Goal: Task Accomplishment & Management: Use online tool/utility

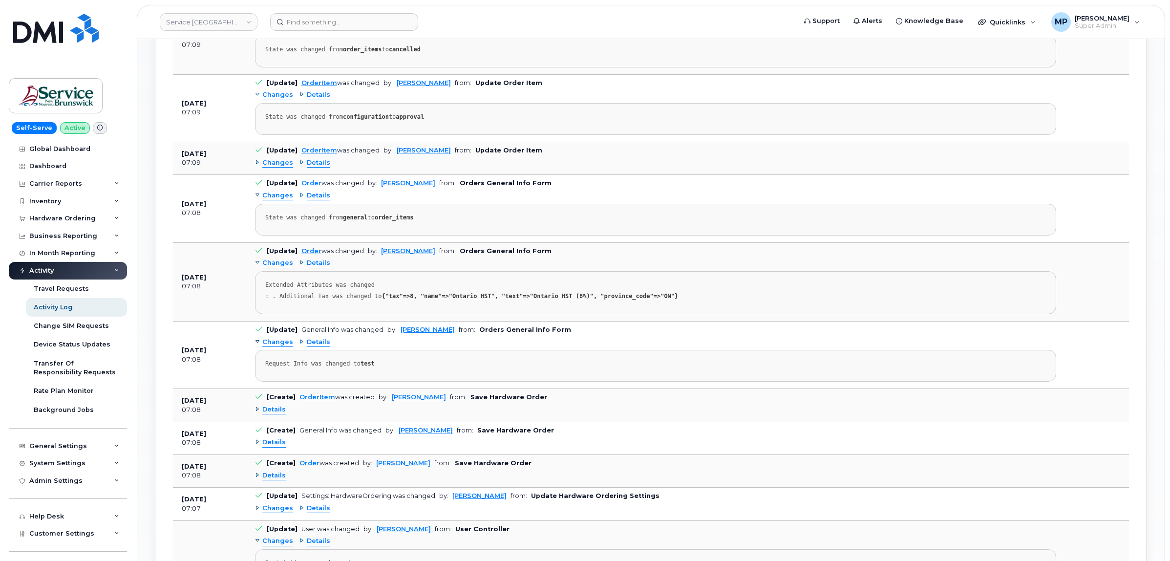
scroll to position [1125, 0]
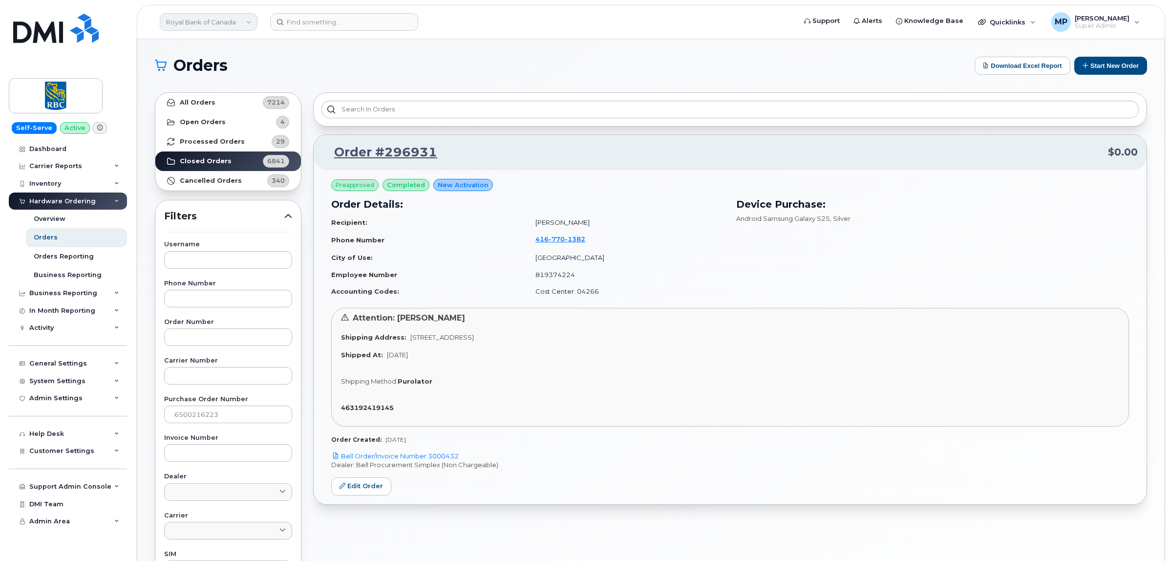
click at [193, 27] on link "Royal Bank of Canada" at bounding box center [209, 22] width 98 height 18
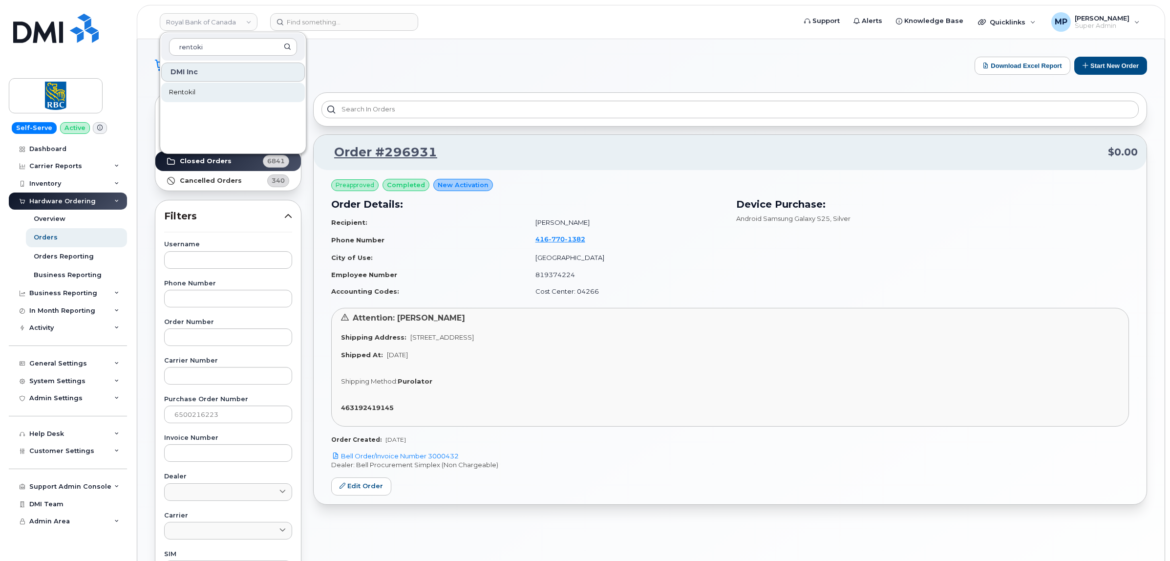
type input "rentoki"
click at [192, 88] on span "Rentokil" at bounding box center [182, 92] width 26 height 10
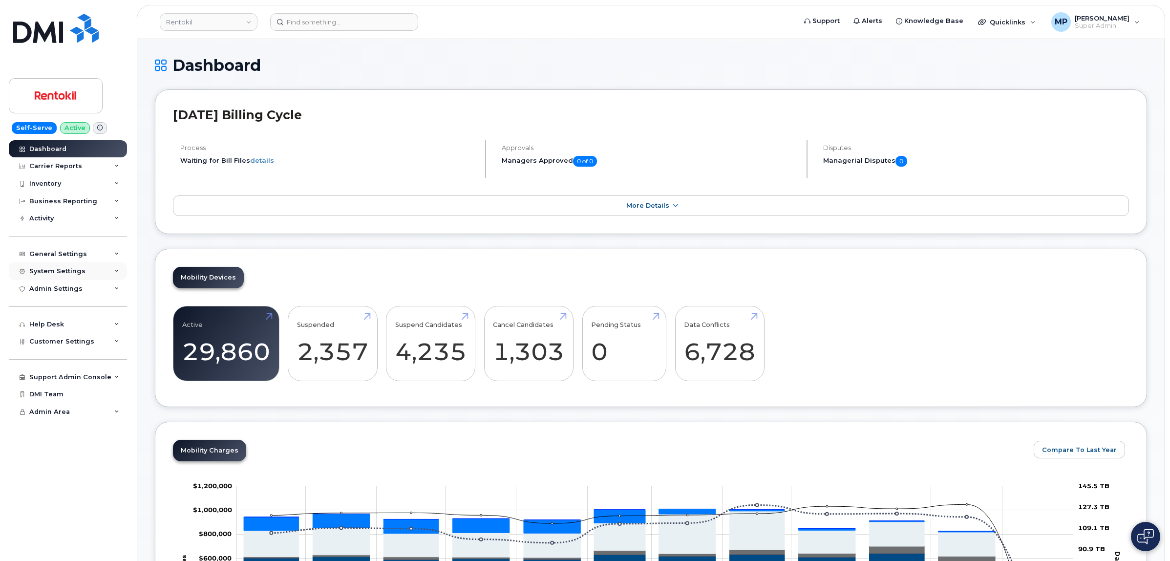
click at [68, 271] on div "System Settings" at bounding box center [57, 271] width 56 height 8
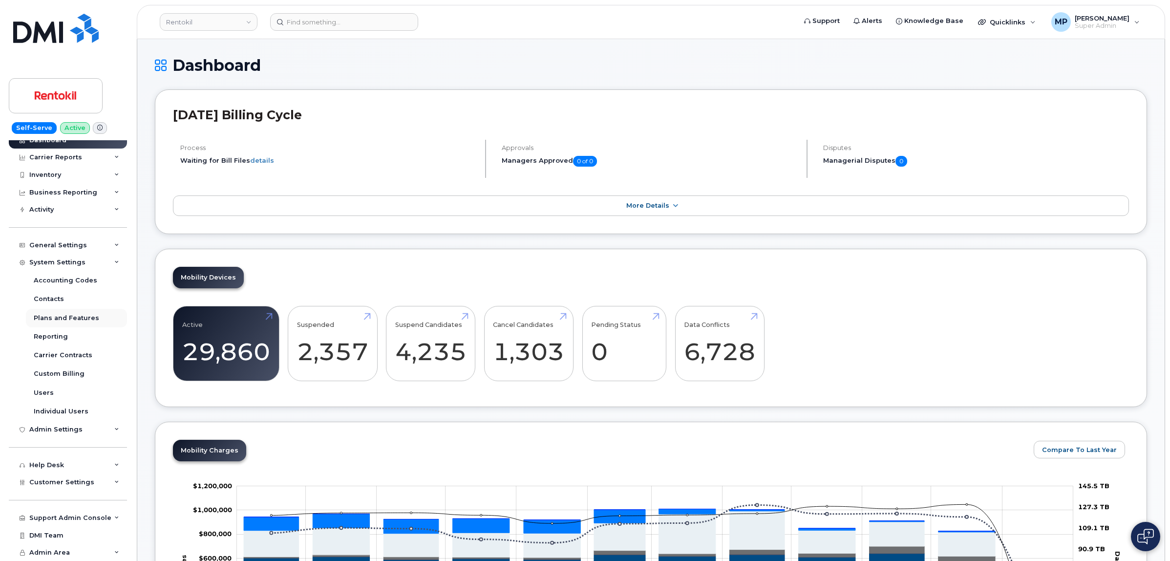
scroll to position [12, 0]
click at [77, 482] on span "Customer Settings" at bounding box center [61, 481] width 65 height 7
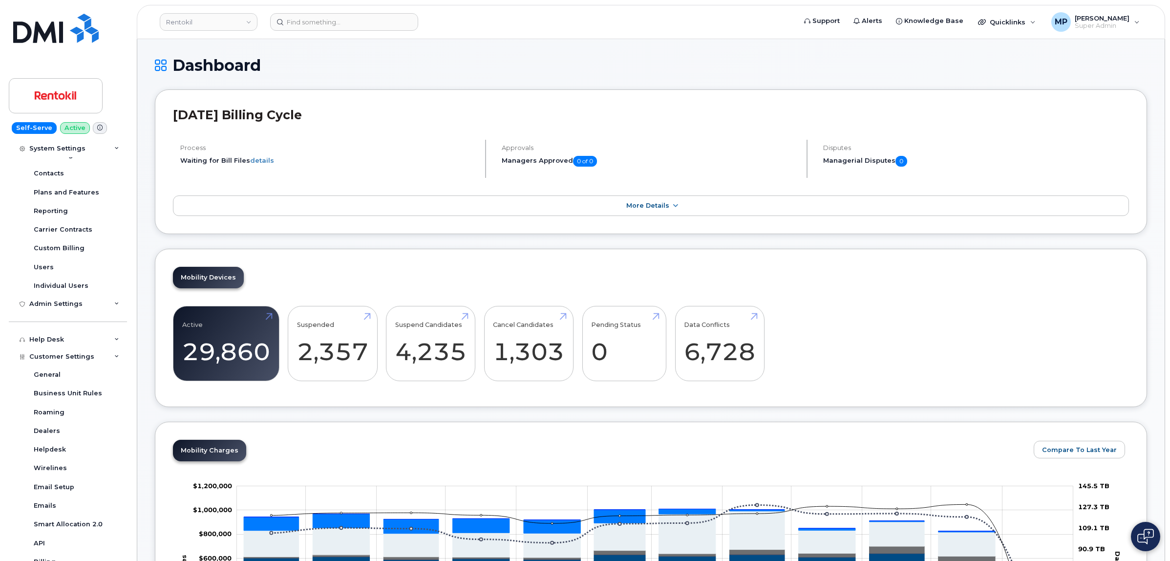
scroll to position [257, 0]
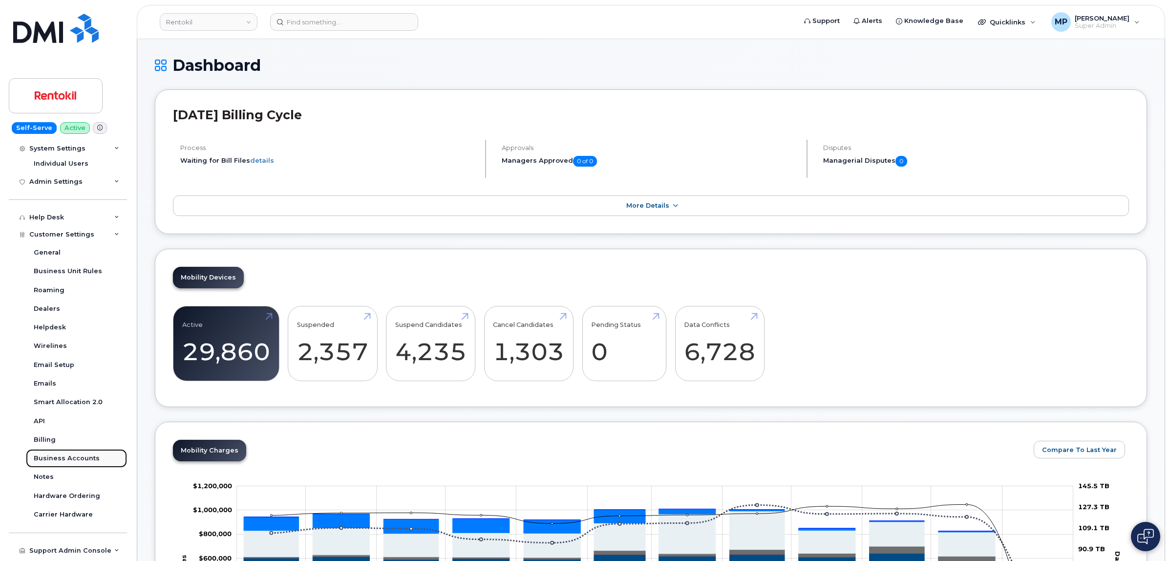
click at [59, 461] on div "Business Accounts" at bounding box center [67, 458] width 66 height 9
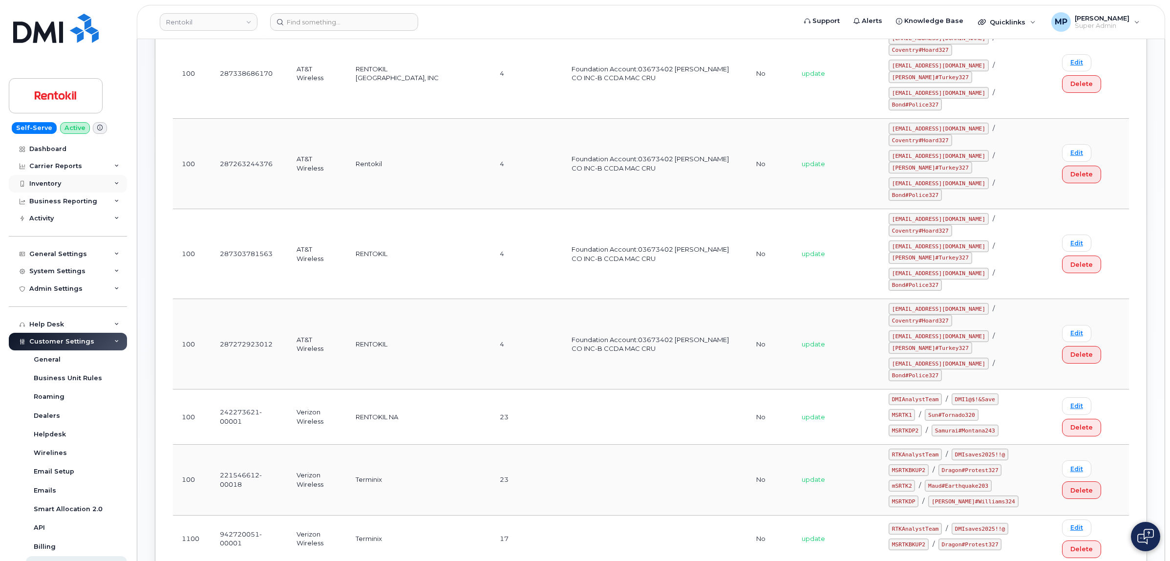
scroll to position [331, 0]
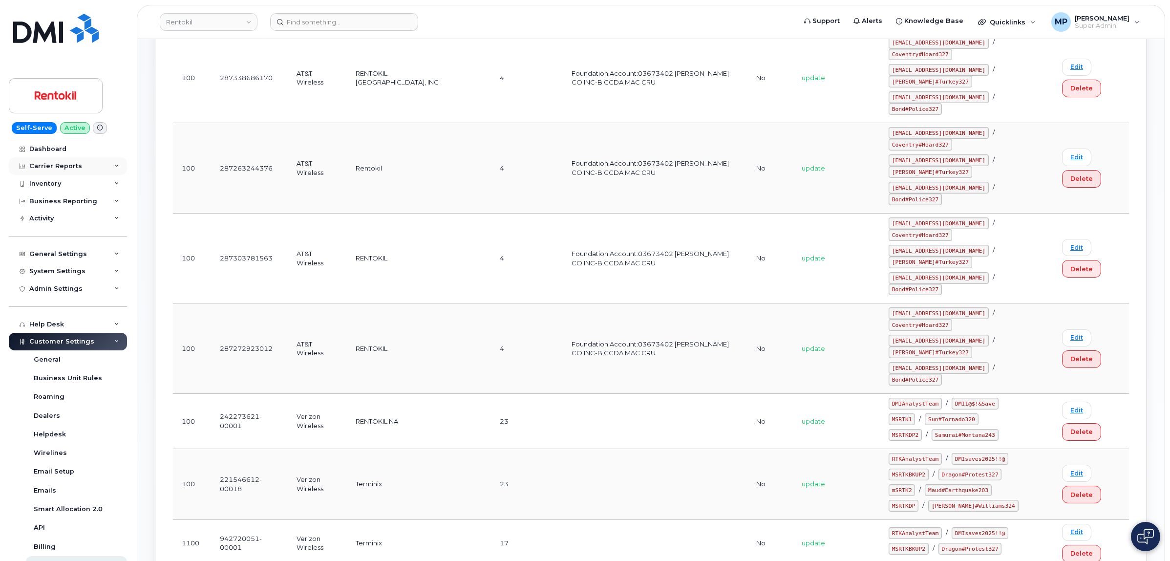
click at [54, 163] on div "Carrier Reports" at bounding box center [55, 166] width 53 height 8
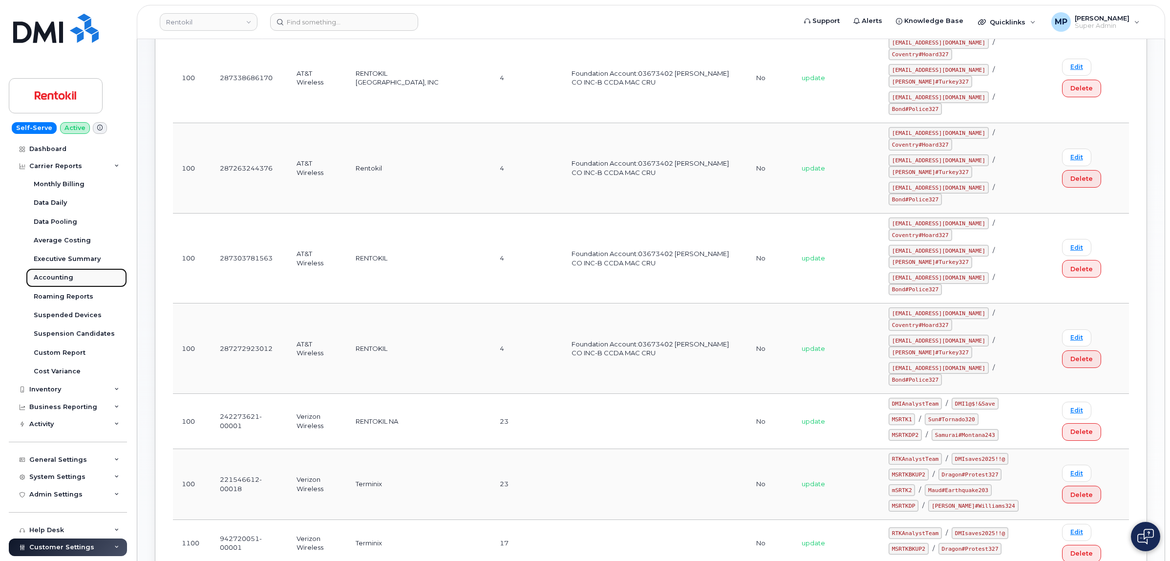
click at [54, 275] on div "Accounting" at bounding box center [54, 277] width 40 height 9
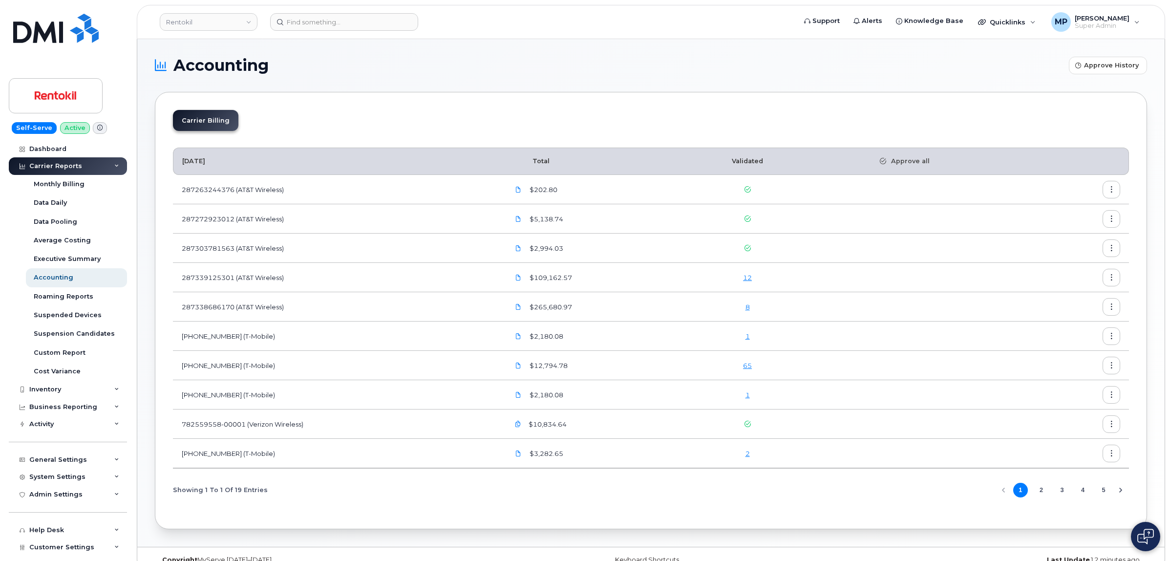
click at [1042, 492] on button "2" at bounding box center [1041, 490] width 15 height 15
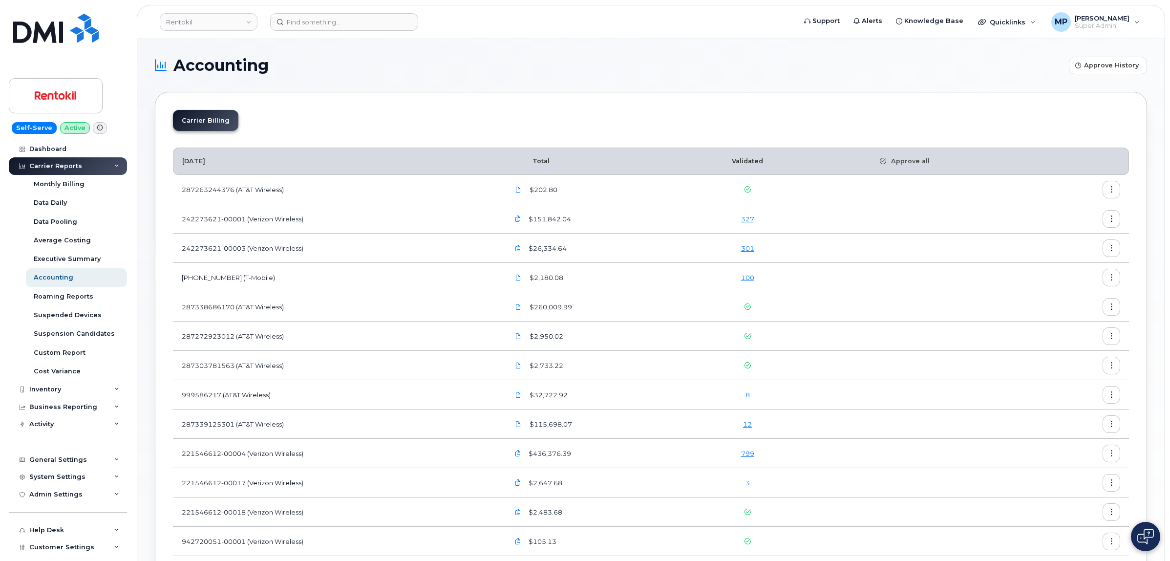
click at [1112, 220] on icon "button" at bounding box center [1112, 219] width 6 height 6
click at [1078, 257] on span "Download" at bounding box center [1067, 259] width 38 height 9
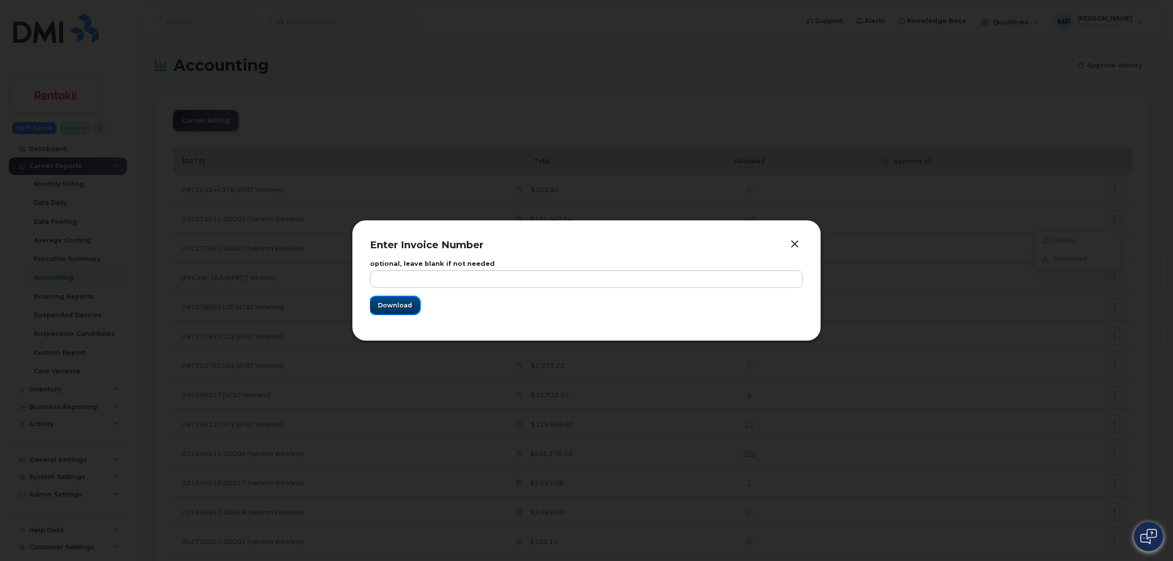
click at [397, 304] on span "Download" at bounding box center [395, 304] width 34 height 9
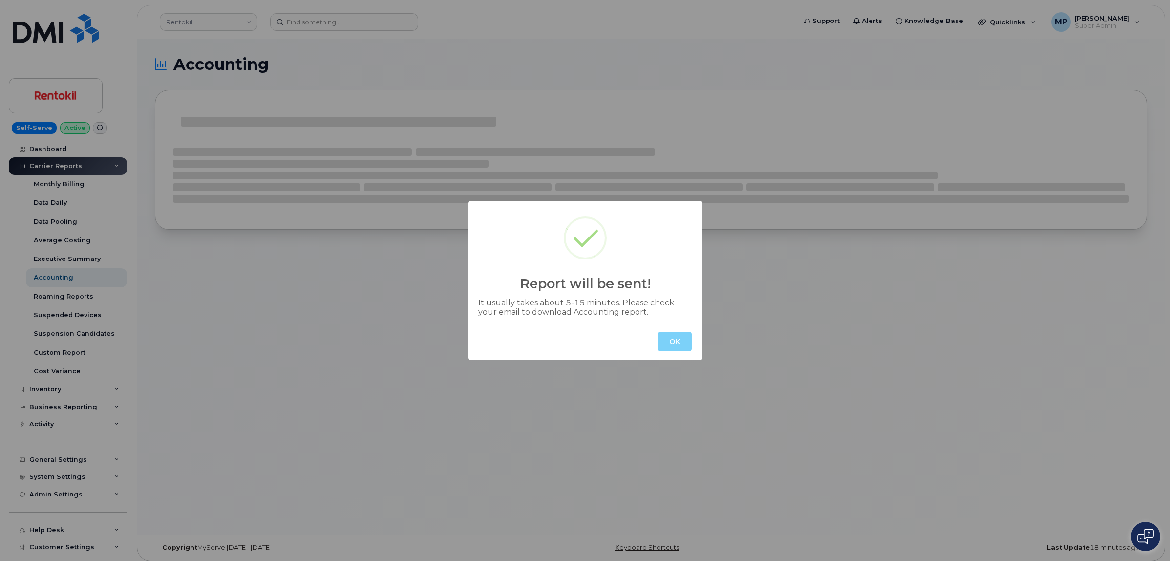
click at [676, 334] on button "OK" at bounding box center [675, 342] width 34 height 20
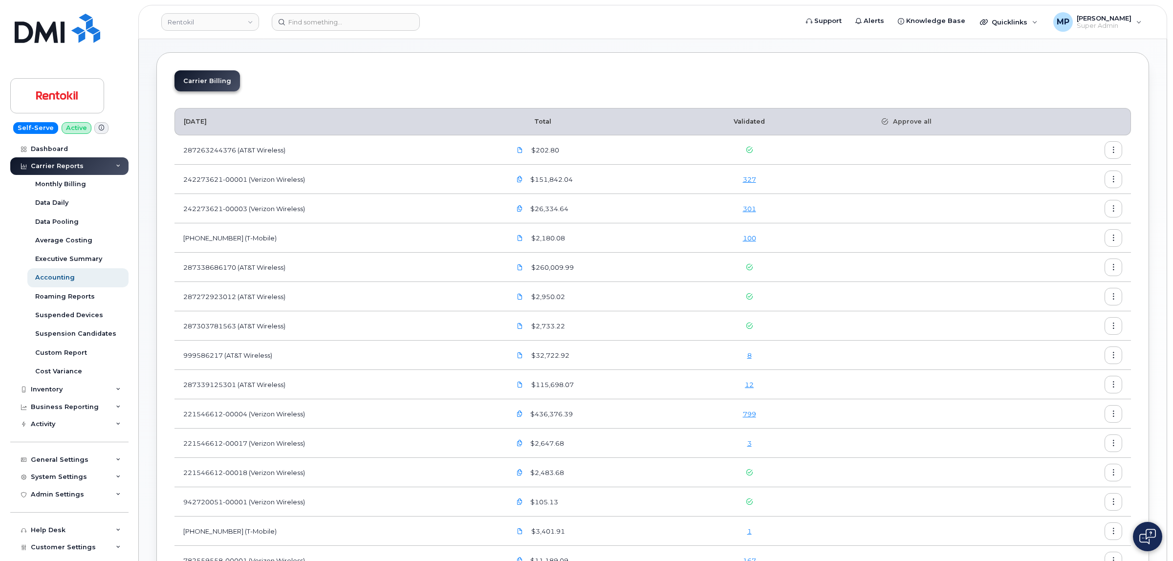
scroll to position [61, 0]
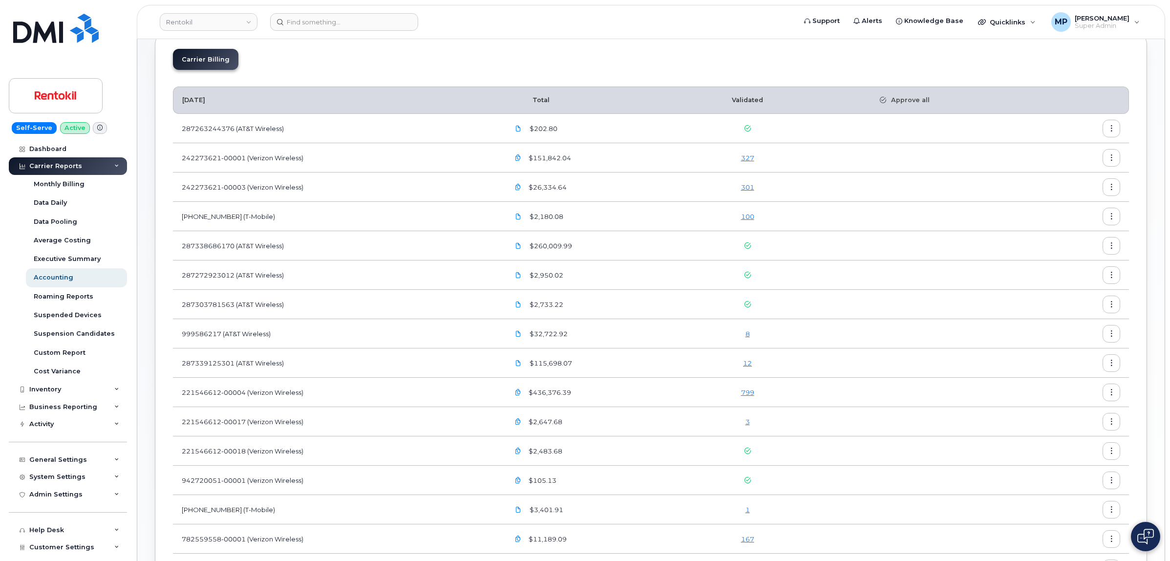
click at [750, 392] on link "799" at bounding box center [747, 392] width 13 height 8
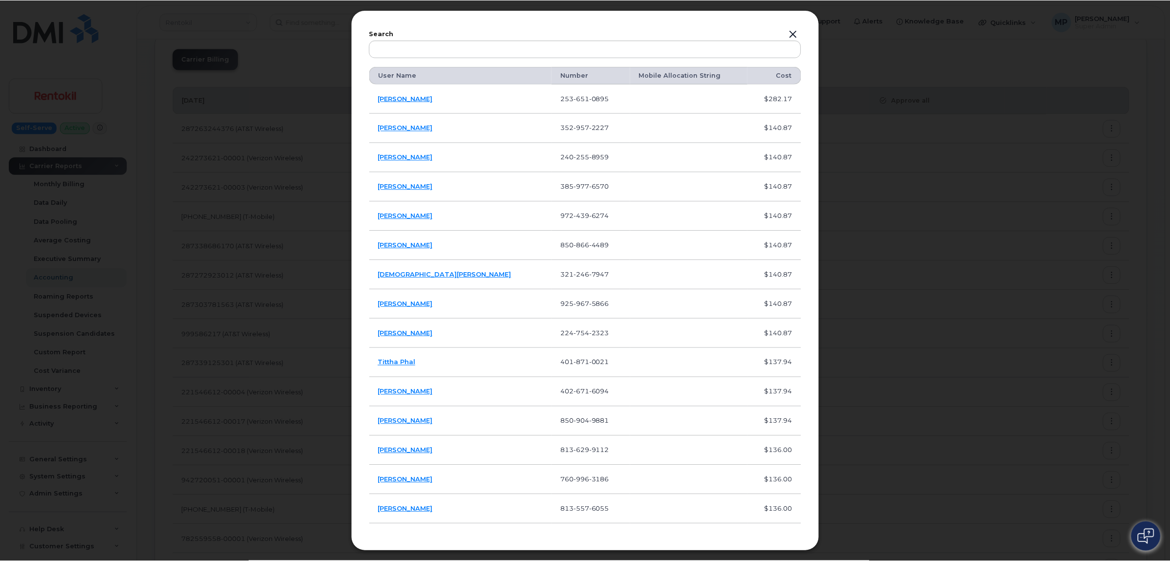
scroll to position [0, 0]
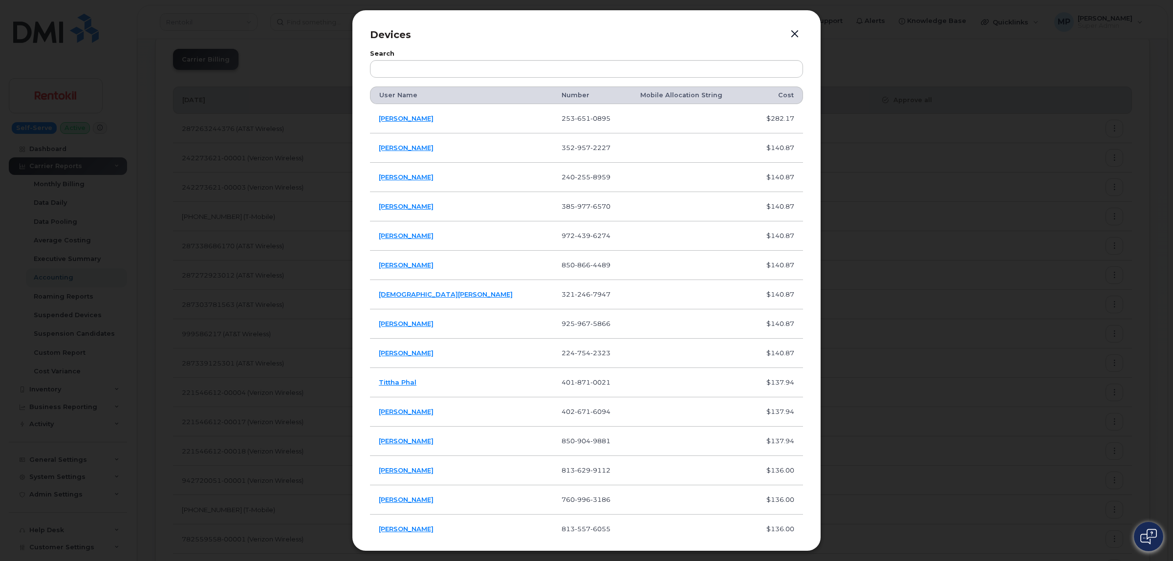
click at [790, 34] on button "button" at bounding box center [794, 34] width 15 height 14
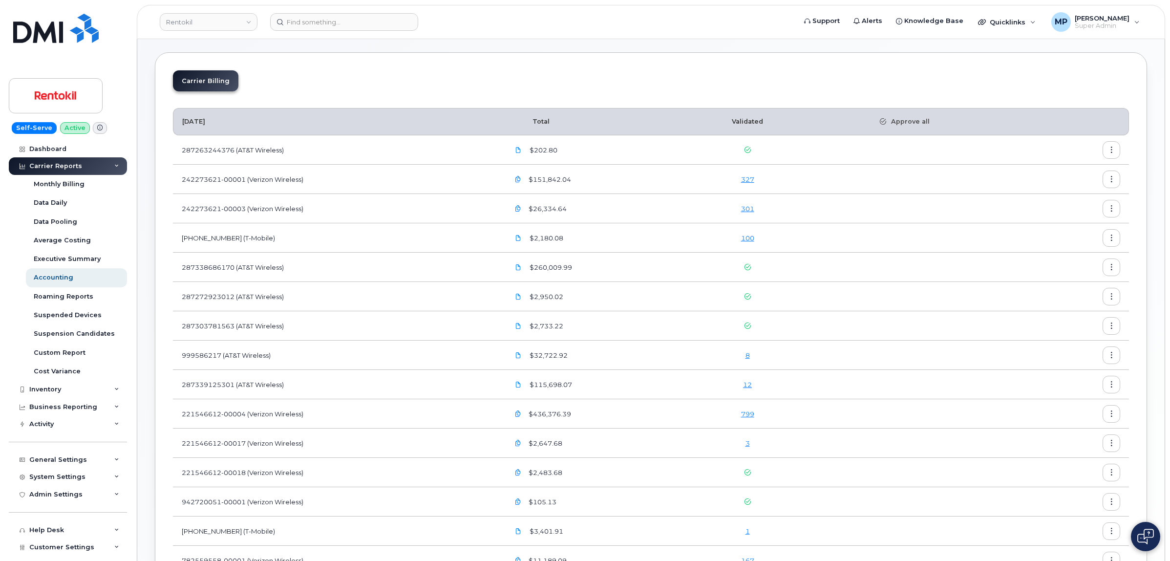
scroll to position [61, 0]
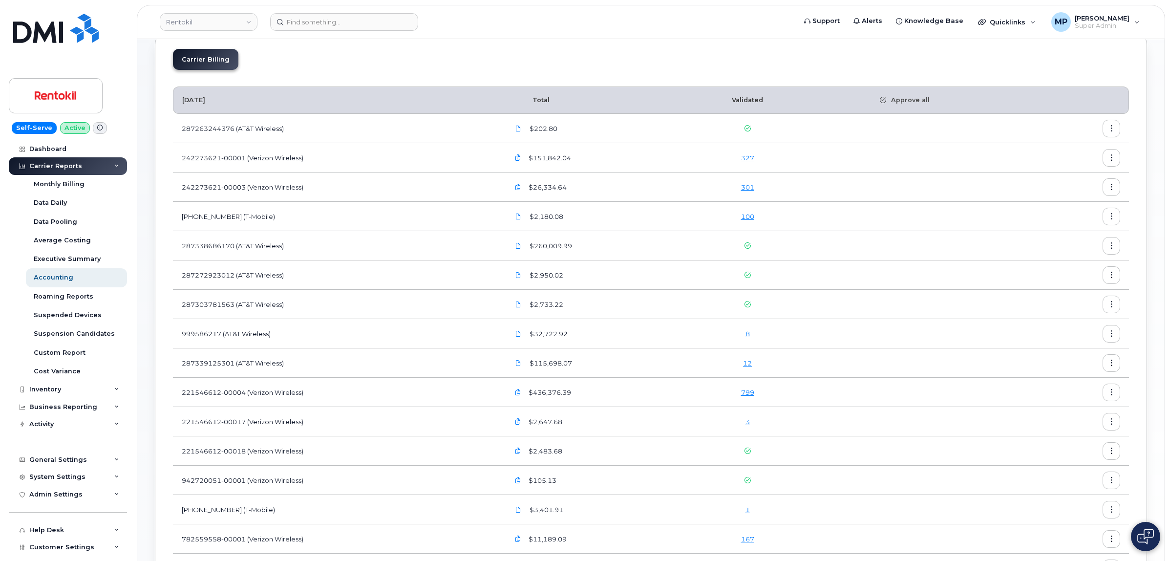
click at [1108, 394] on button "button" at bounding box center [1112, 393] width 18 height 18
click at [1063, 428] on div "Download" at bounding box center [1076, 432] width 87 height 19
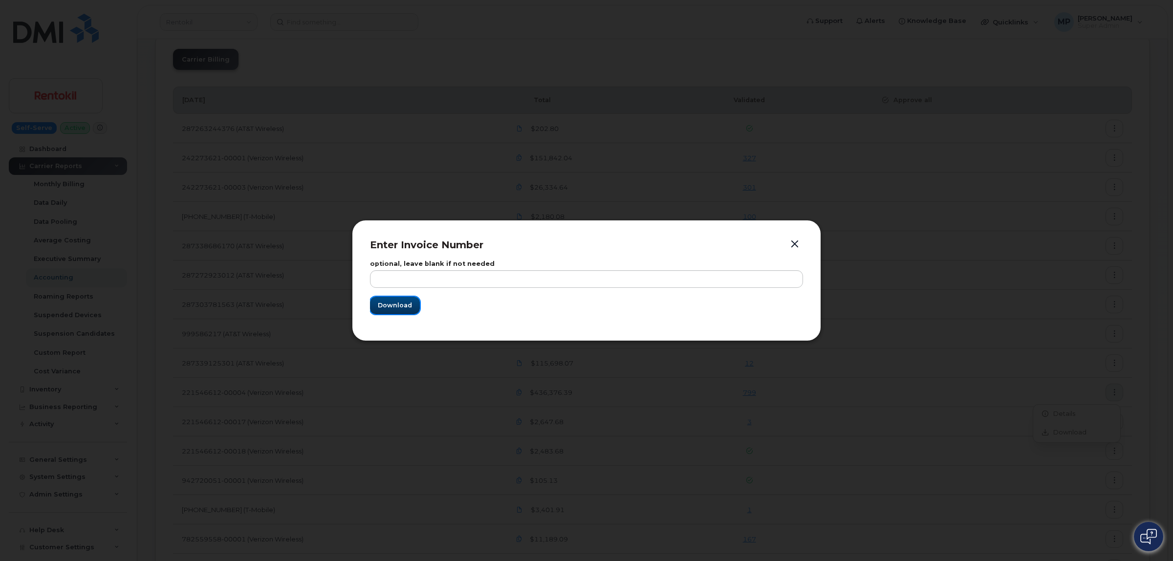
click at [391, 305] on span "Download" at bounding box center [395, 304] width 34 height 9
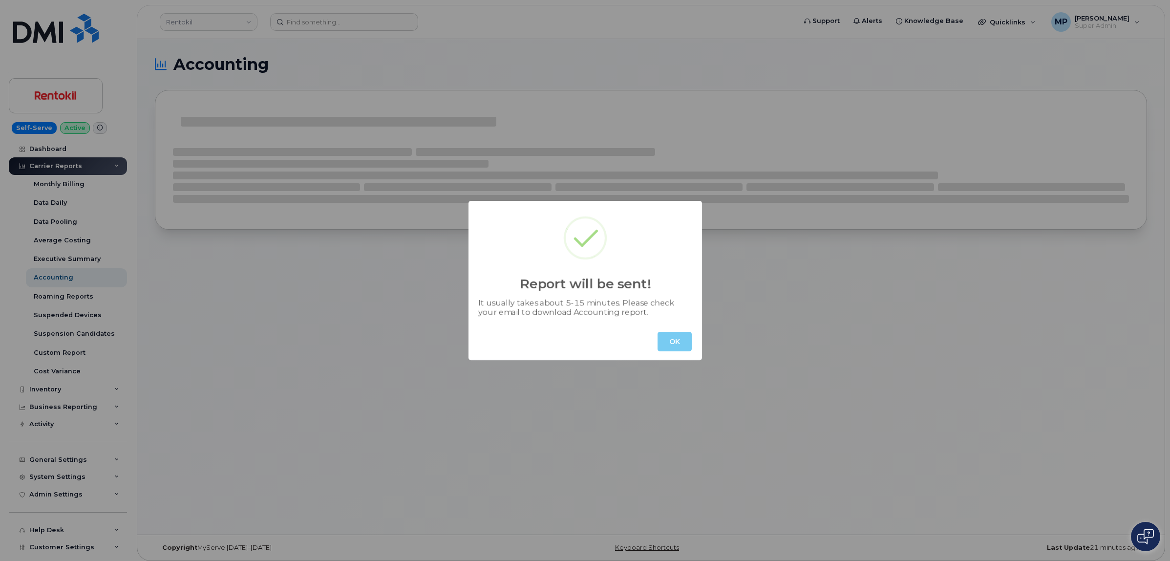
click at [671, 340] on button "OK" at bounding box center [675, 342] width 34 height 20
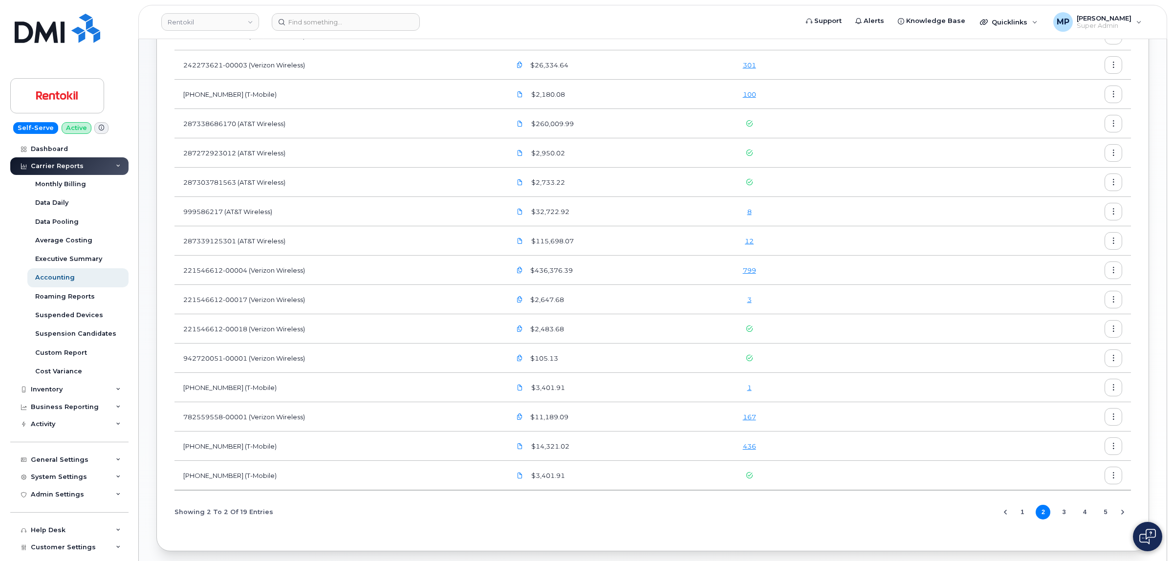
scroll to position [223, 0]
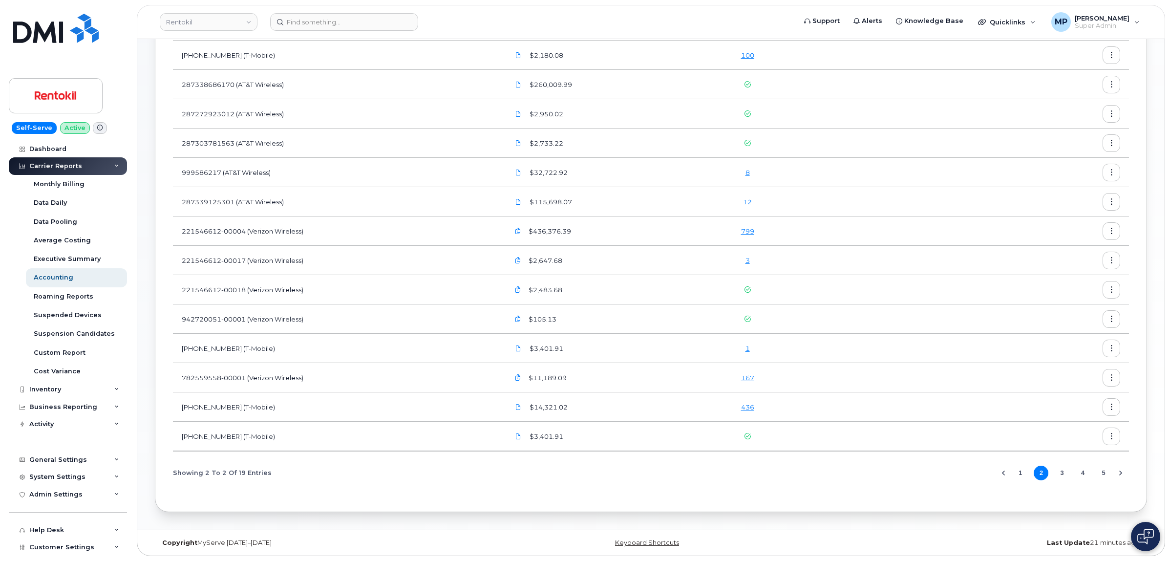
click at [751, 408] on link "436" at bounding box center [747, 407] width 13 height 8
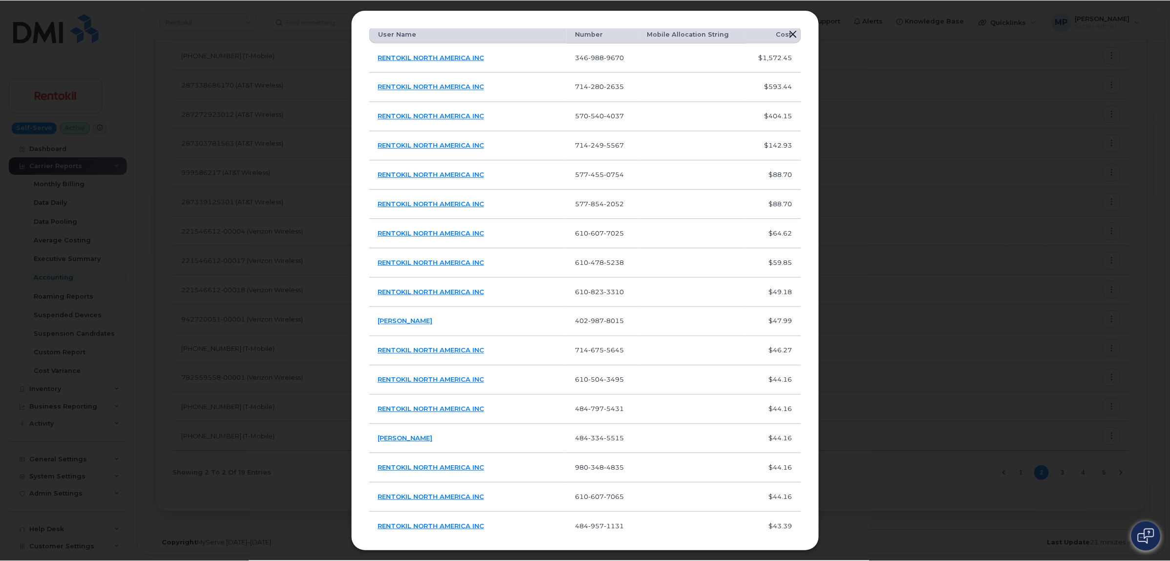
scroll to position [0, 0]
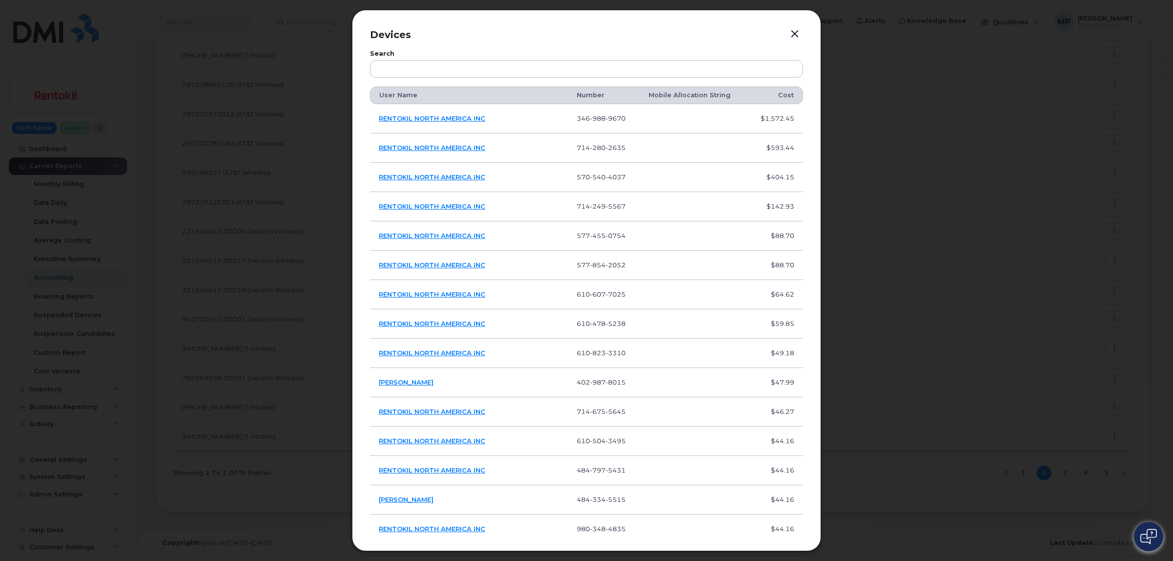
click at [794, 33] on button "button" at bounding box center [794, 34] width 15 height 14
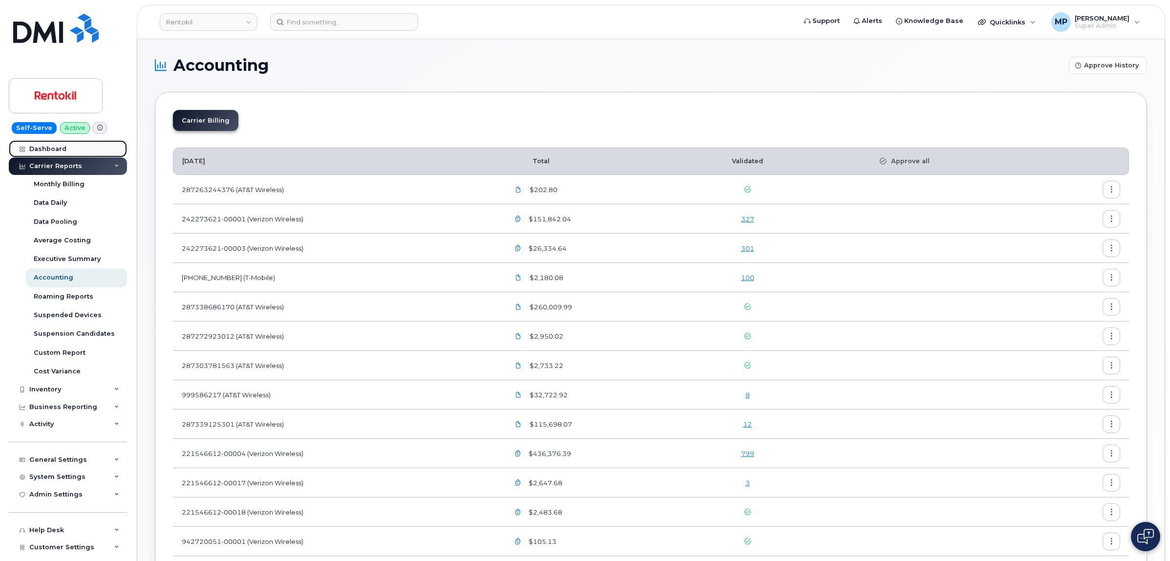
click at [50, 147] on div "Dashboard" at bounding box center [47, 149] width 37 height 8
click at [49, 387] on div "Inventory" at bounding box center [45, 390] width 32 height 8
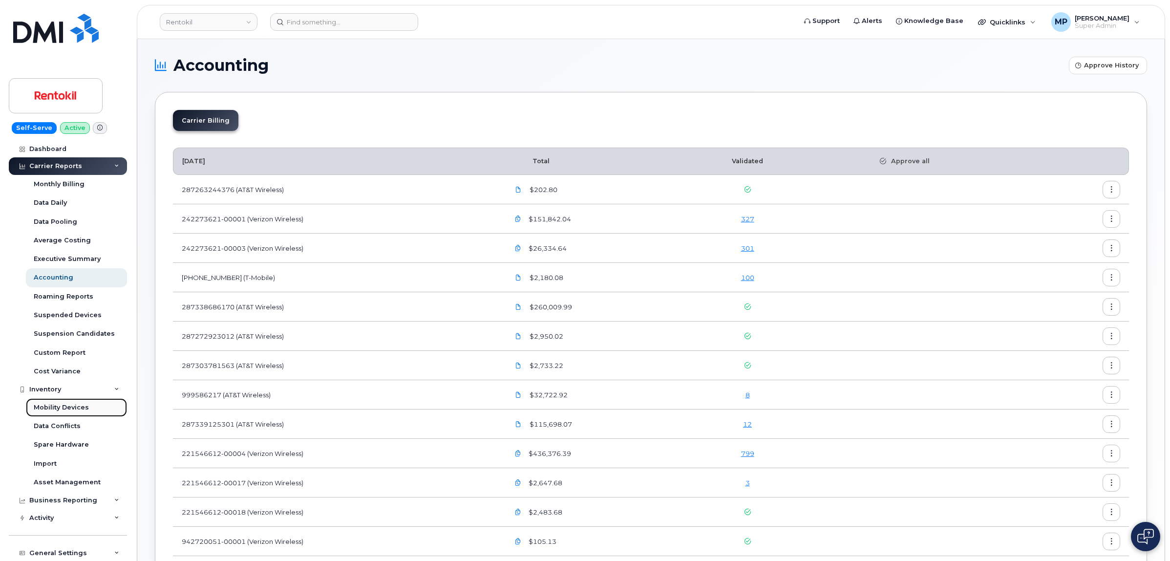
click at [63, 409] on div "Mobility Devices" at bounding box center [61, 407] width 55 height 9
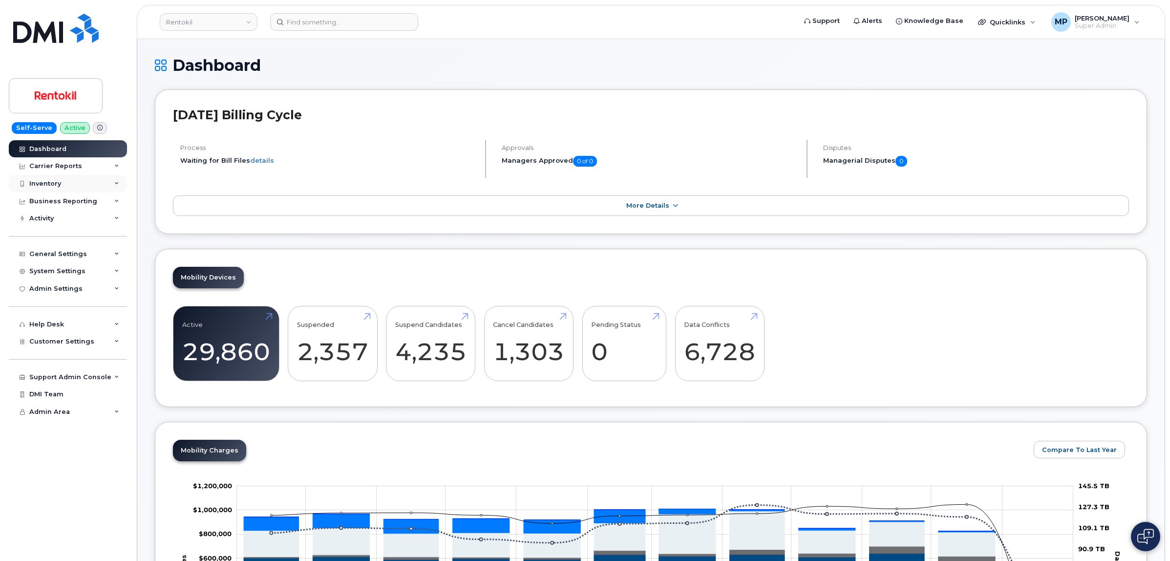
click at [44, 183] on div "Inventory" at bounding box center [45, 184] width 32 height 8
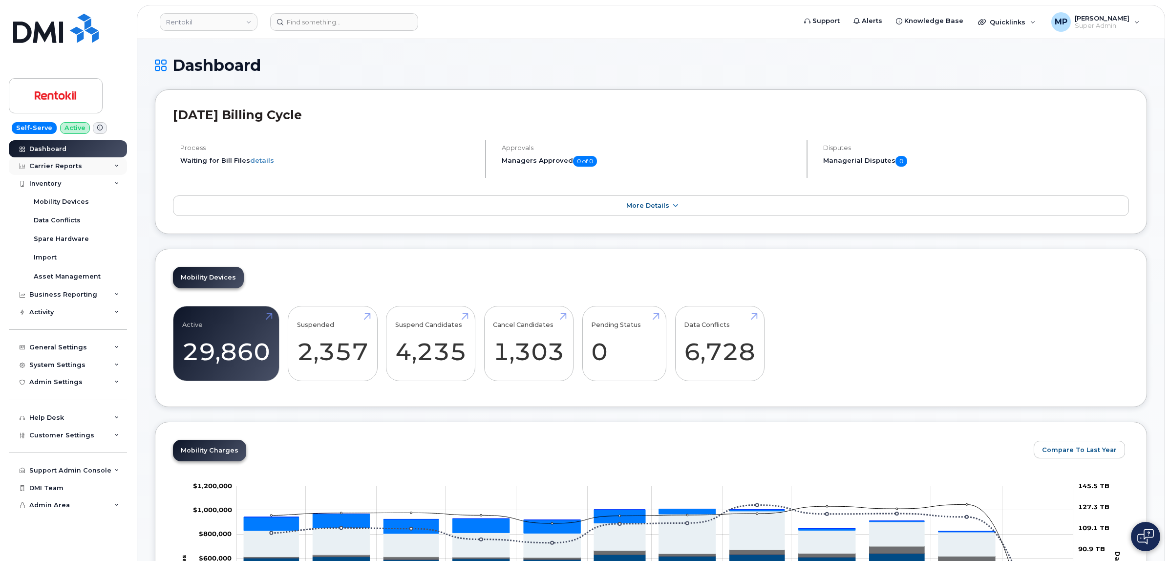
click at [47, 167] on div "Carrier Reports" at bounding box center [55, 166] width 53 height 8
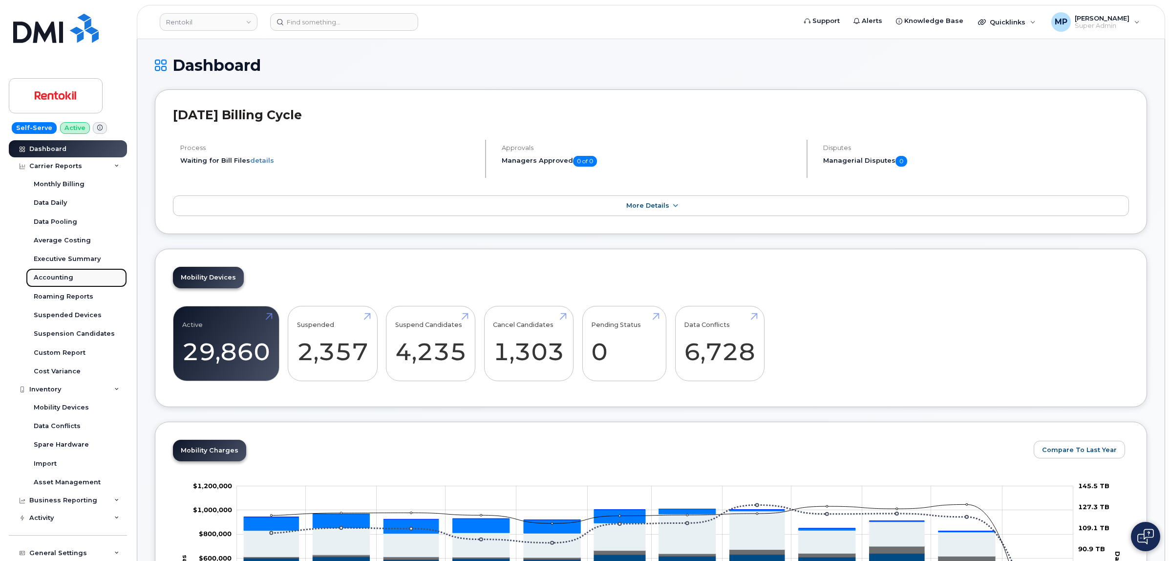
click at [44, 276] on div "Accounting" at bounding box center [54, 277] width 40 height 9
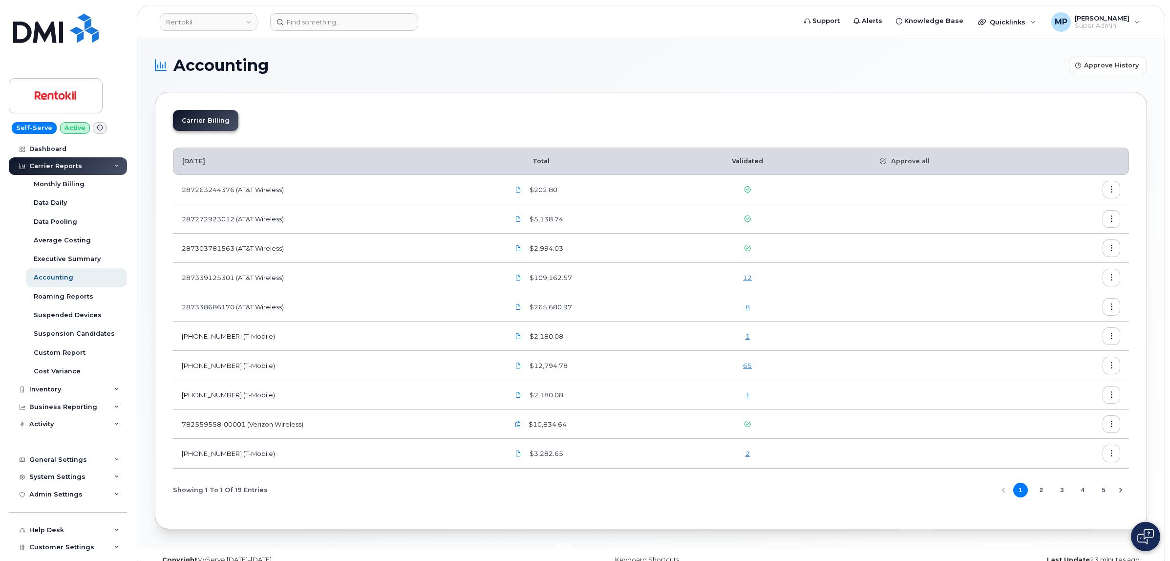
click at [1041, 492] on button "2" at bounding box center [1041, 490] width 15 height 15
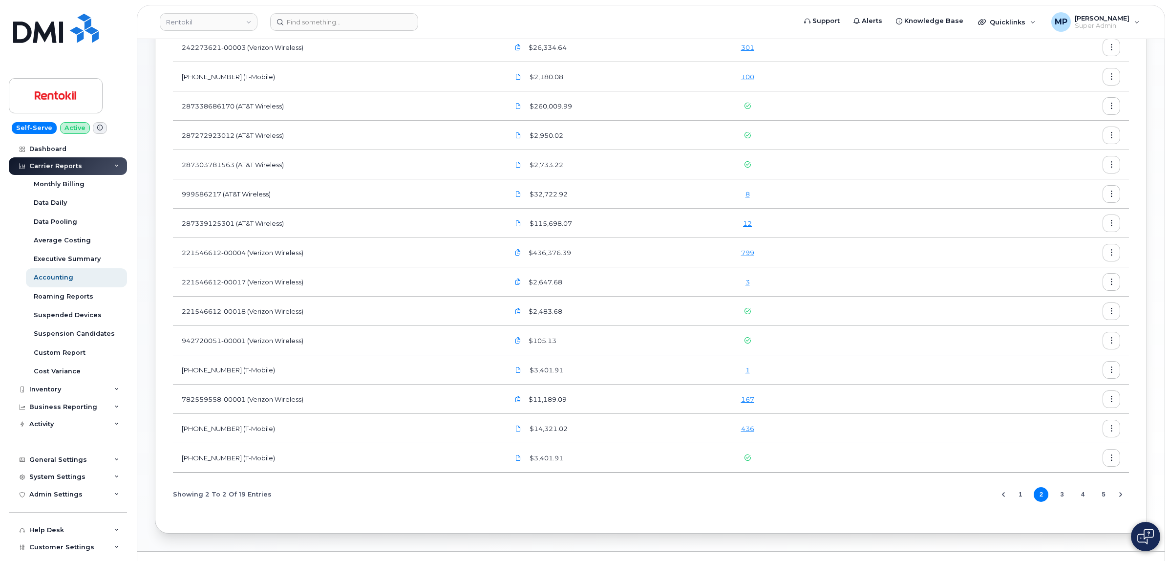
scroll to position [223, 0]
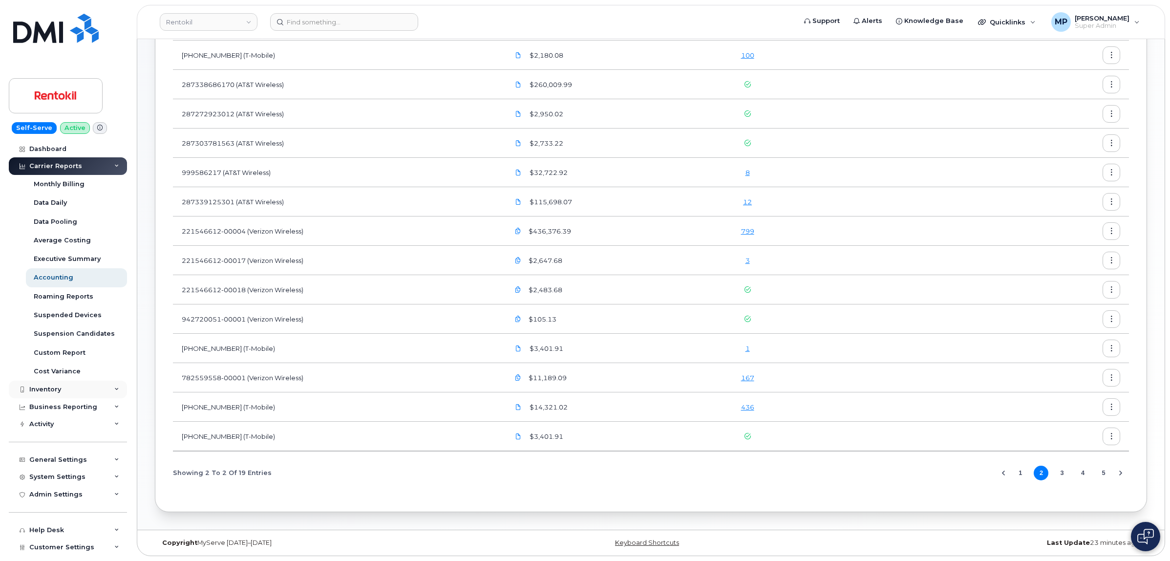
click at [49, 386] on div "Inventory" at bounding box center [45, 390] width 32 height 8
click at [51, 462] on div "Import" at bounding box center [45, 463] width 23 height 9
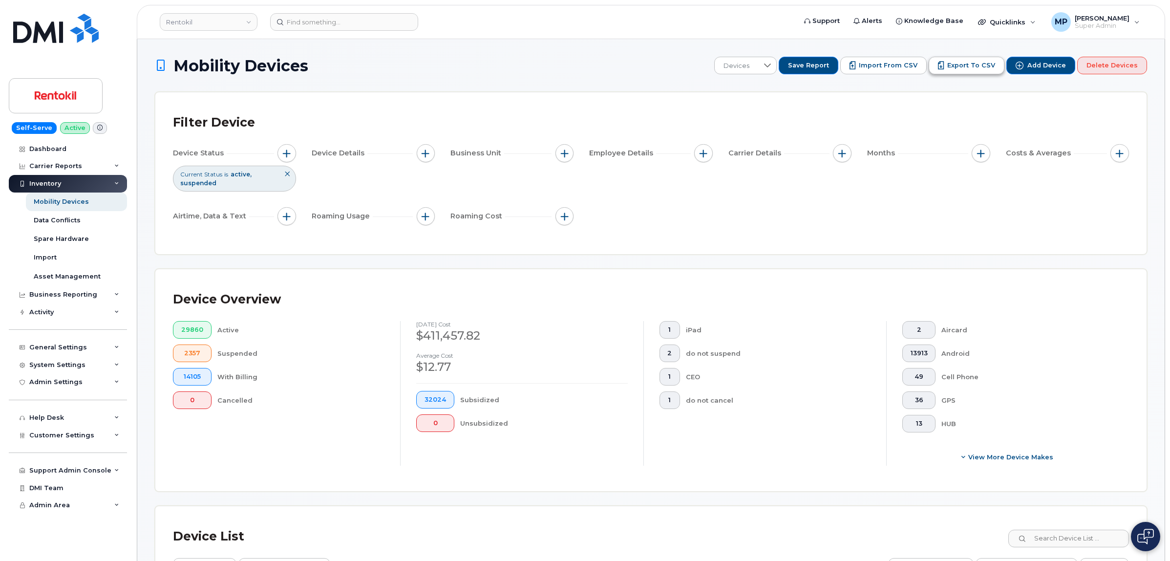
click at [960, 66] on span "Export to CSV" at bounding box center [971, 65] width 48 height 9
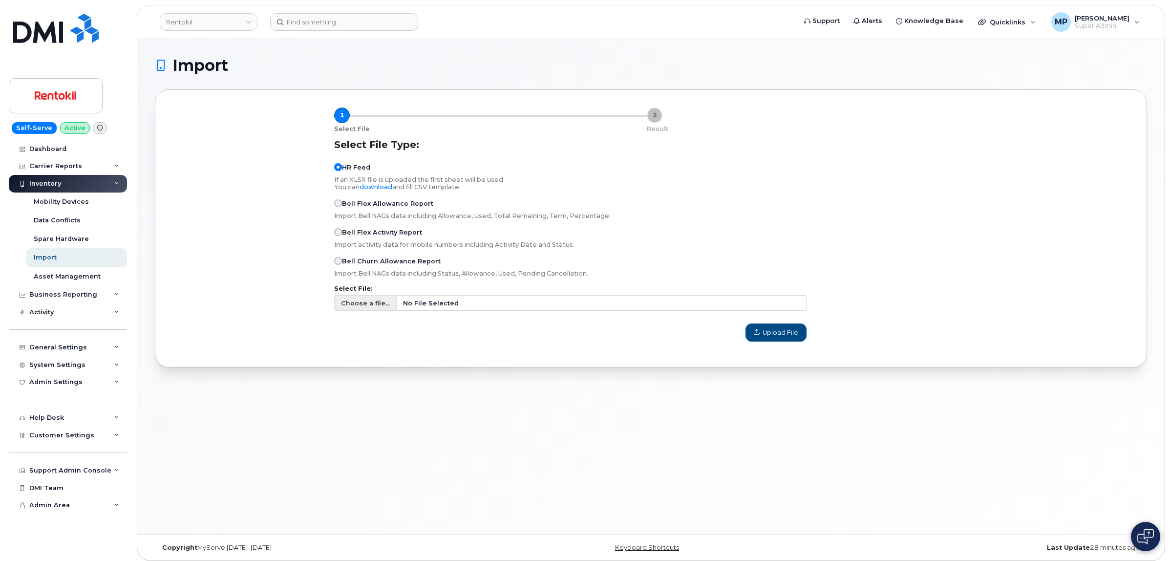
click at [351, 308] on span "Choose a file..." at bounding box center [365, 303] width 49 height 9
click at [351, 309] on input "Choose a file... No File Selected" at bounding box center [570, 303] width 472 height 16
type input "C:\fakepath\RTX Allocation kick.csv"
click at [783, 337] on span "Upload File" at bounding box center [776, 332] width 44 height 9
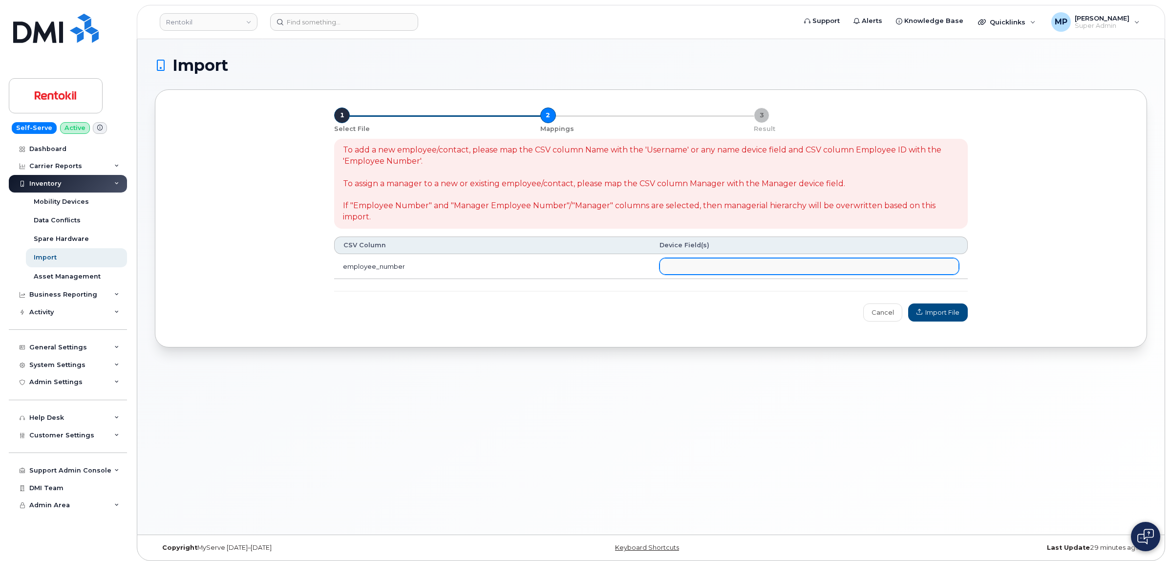
click at [726, 265] on ul at bounding box center [809, 266] width 298 height 16
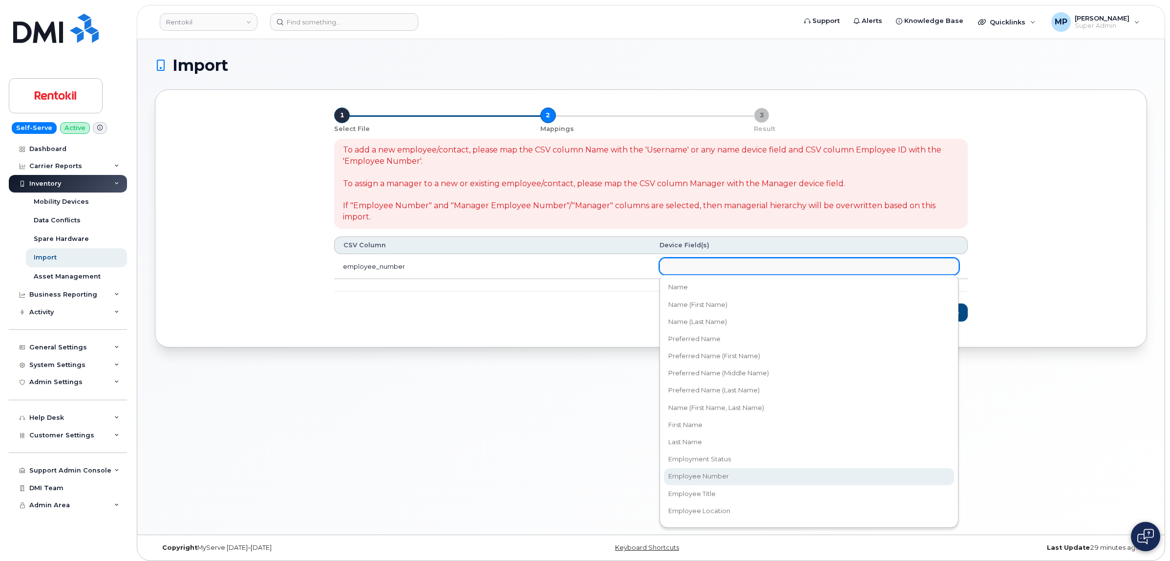
select select "employee_number"
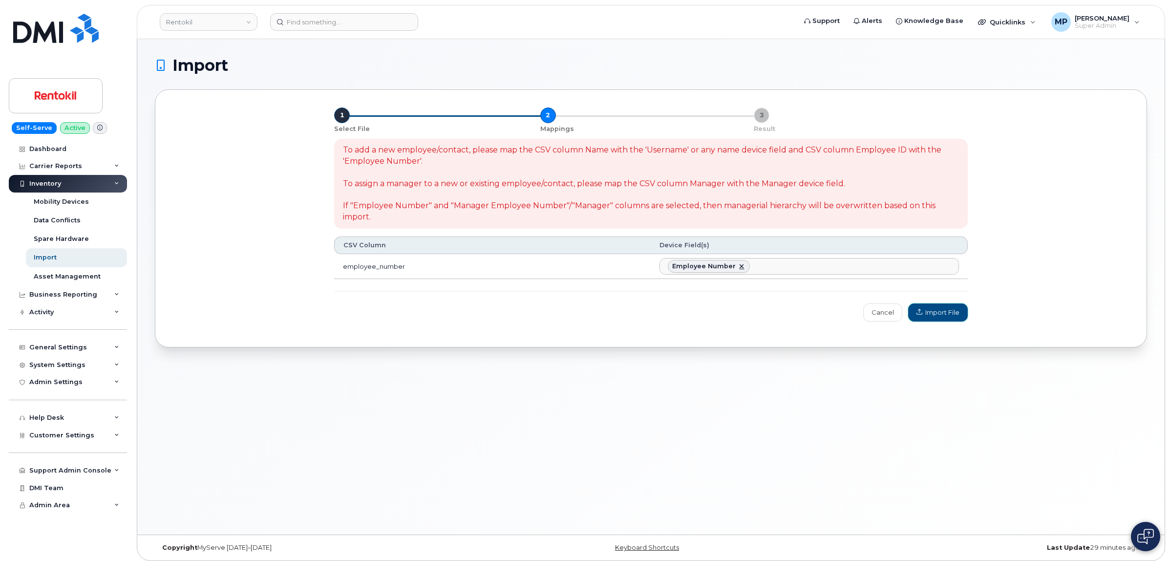
click at [932, 313] on span "Import File" at bounding box center [938, 312] width 43 height 9
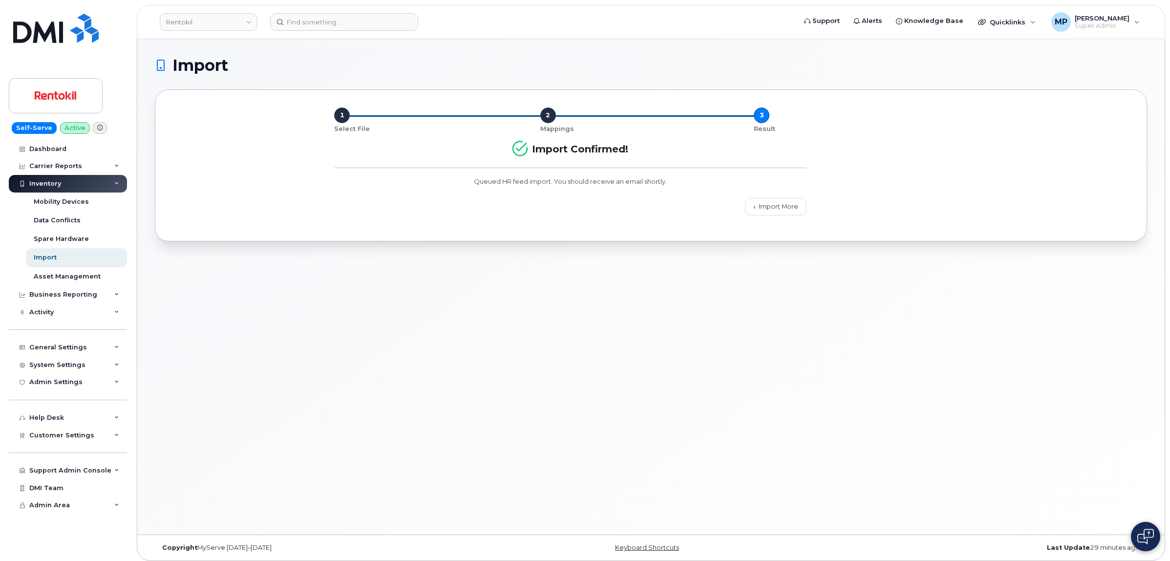
click at [803, 116] on div "1 Select File 2 Mappings 3 Result" at bounding box center [651, 115] width 634 height 16
click at [50, 257] on div "Import" at bounding box center [45, 257] width 23 height 9
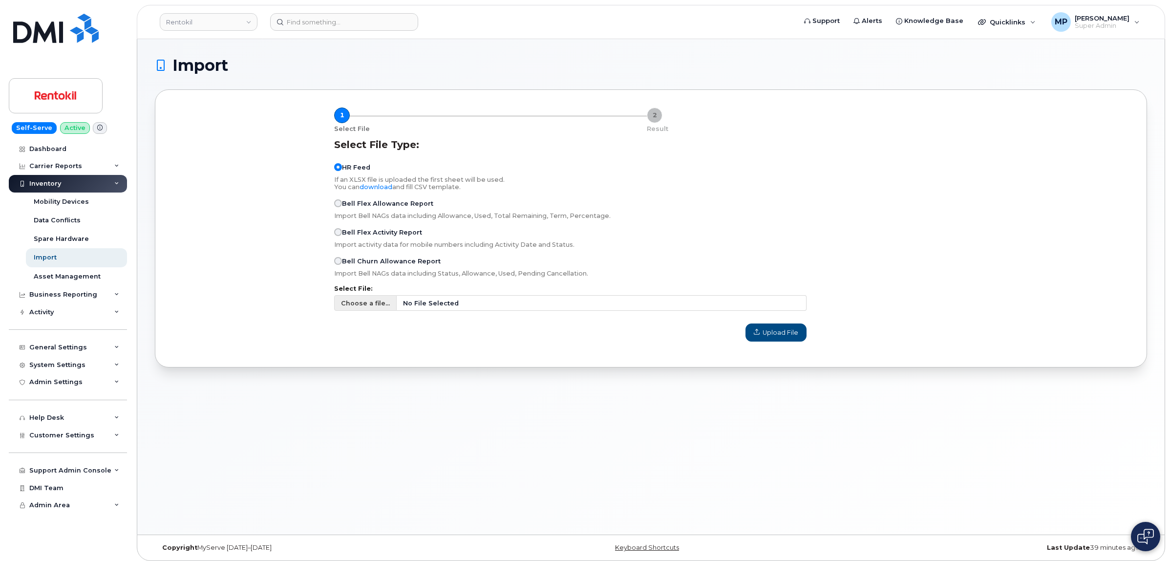
click at [370, 308] on span "Choose a file..." at bounding box center [365, 303] width 49 height 9
click at [370, 309] on input "Choose a file... No File Selected" at bounding box center [570, 303] width 472 height 16
type input "C:\fakepath\RTX Allocation kick.csv"
click at [768, 336] on span "Upload File" at bounding box center [776, 332] width 44 height 9
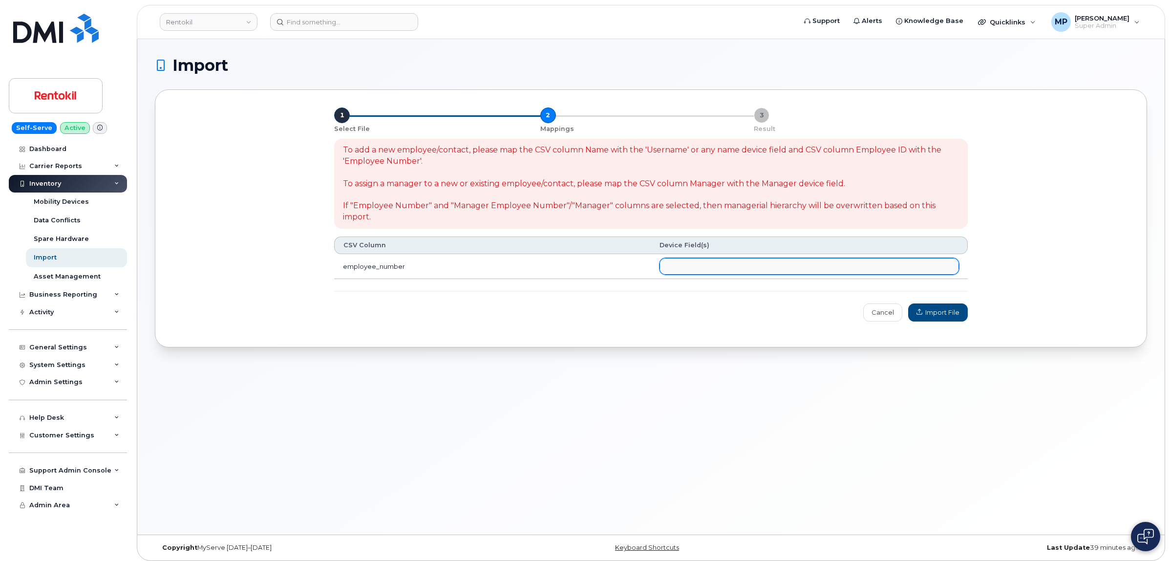
click at [697, 269] on ul at bounding box center [809, 266] width 298 height 16
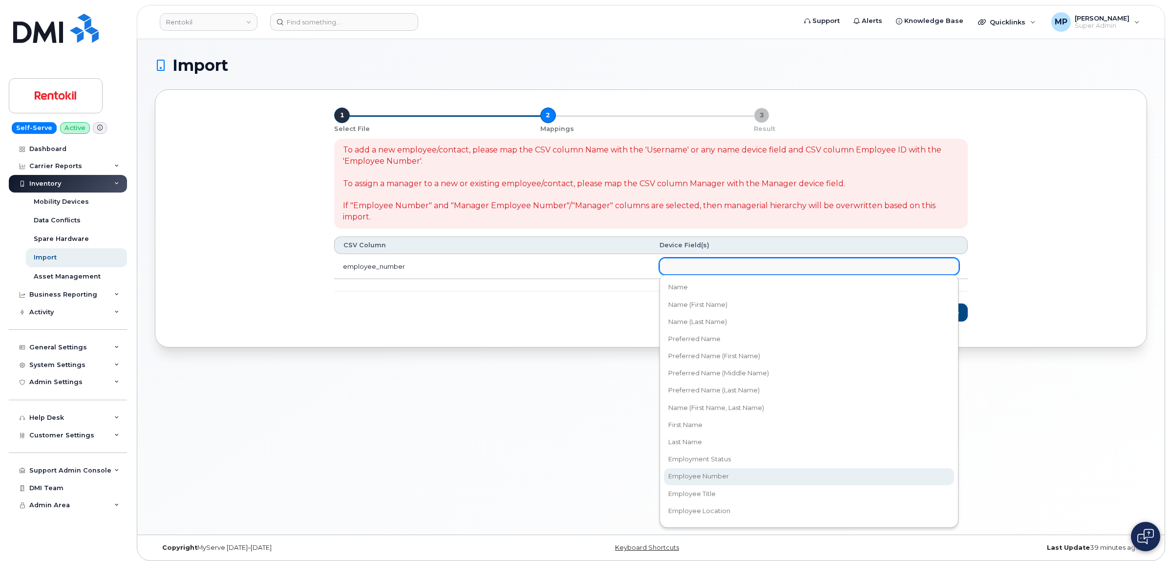
select select "employee_number"
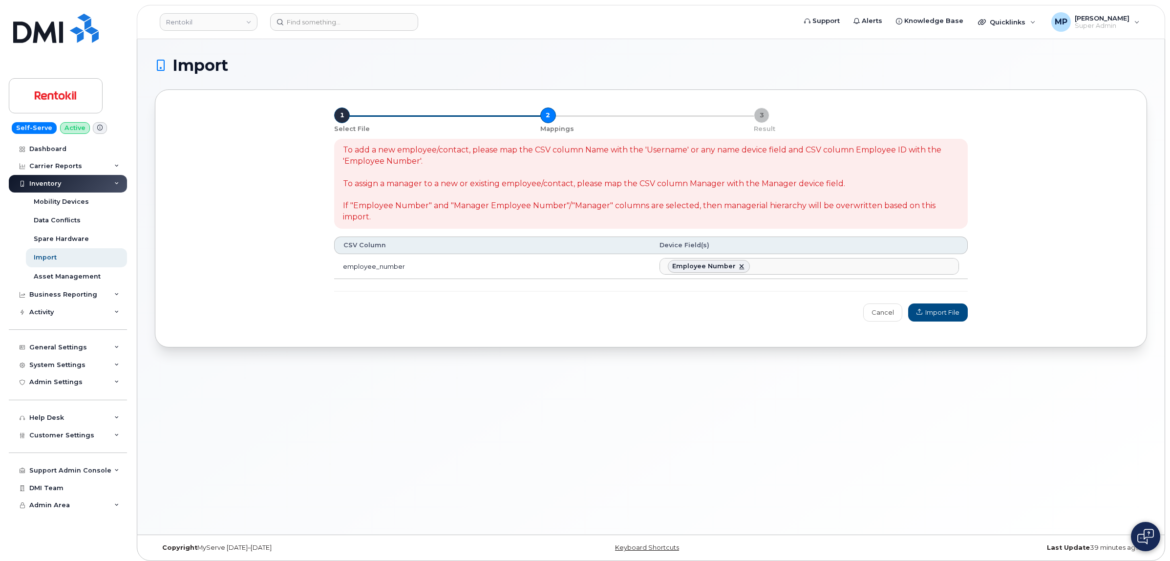
scroll to position [99, 0]
click at [935, 314] on span "Import File" at bounding box center [938, 312] width 43 height 9
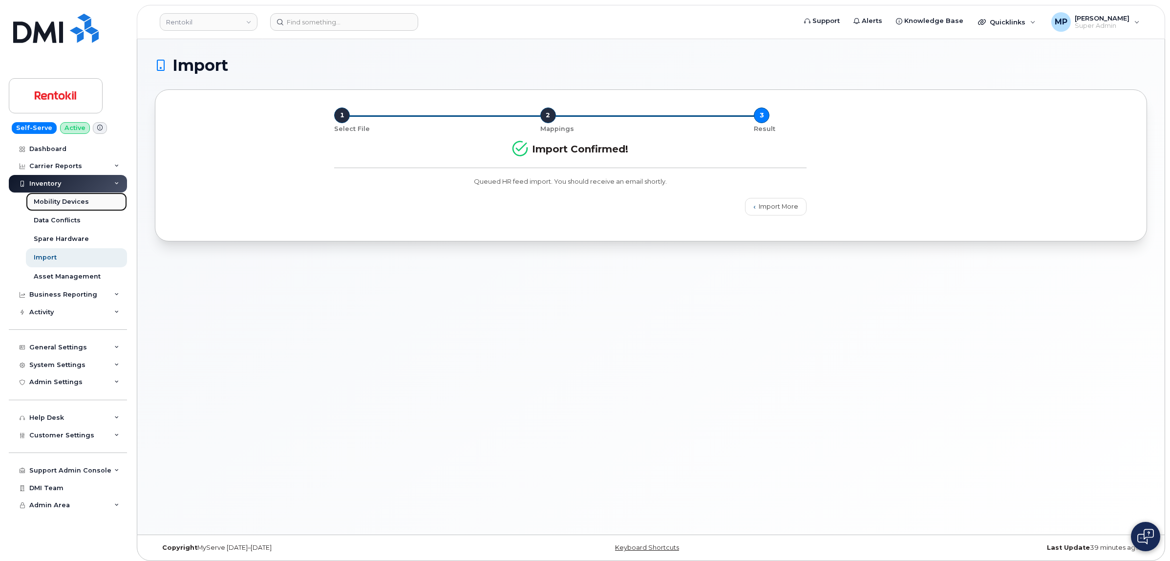
click at [48, 202] on div "Mobility Devices" at bounding box center [61, 201] width 55 height 9
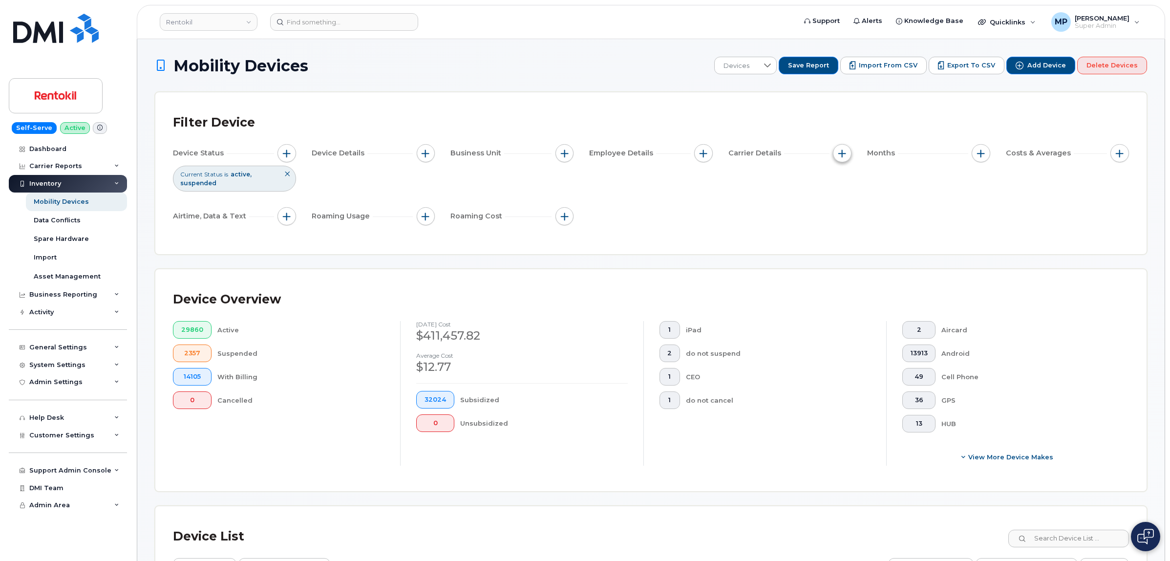
click at [841, 154] on span "button" at bounding box center [842, 154] width 8 height 8
click at [844, 157] on span "button" at bounding box center [842, 154] width 8 height 8
click at [983, 155] on span "button" at bounding box center [981, 154] width 8 height 8
click at [998, 184] on label "Billing Cycle" at bounding box center [1013, 182] width 43 height 9
click at [987, 184] on input "Billing Cycle" at bounding box center [984, 183] width 8 height 8
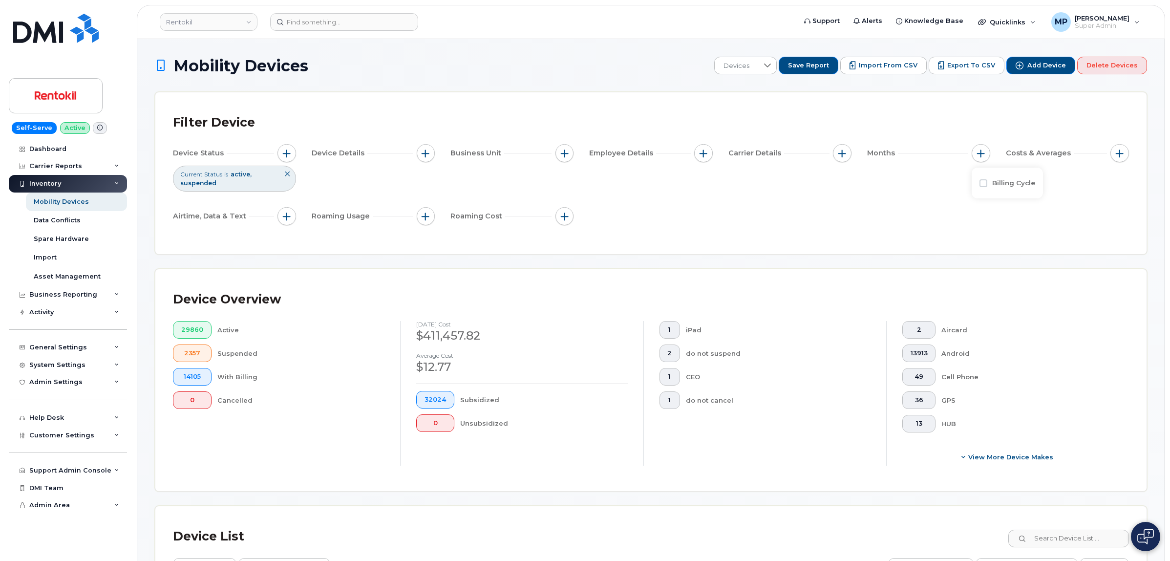
checkbox input "true"
click at [1015, 223] on span at bounding box center [1005, 223] width 22 height 18
click at [1020, 297] on span "[DATE]" at bounding box center [1012, 296] width 21 height 9
click at [733, 242] on div "Filter Device Device Status Current Status is active suspended Device Details B…" at bounding box center [650, 173] width 991 height 162
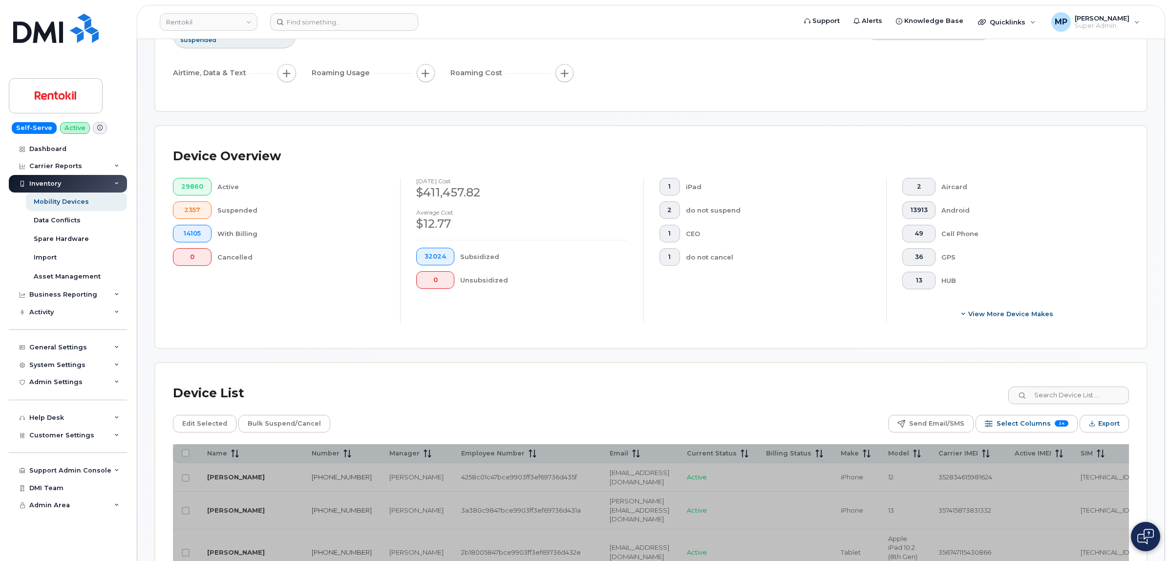
scroll to position [244, 0]
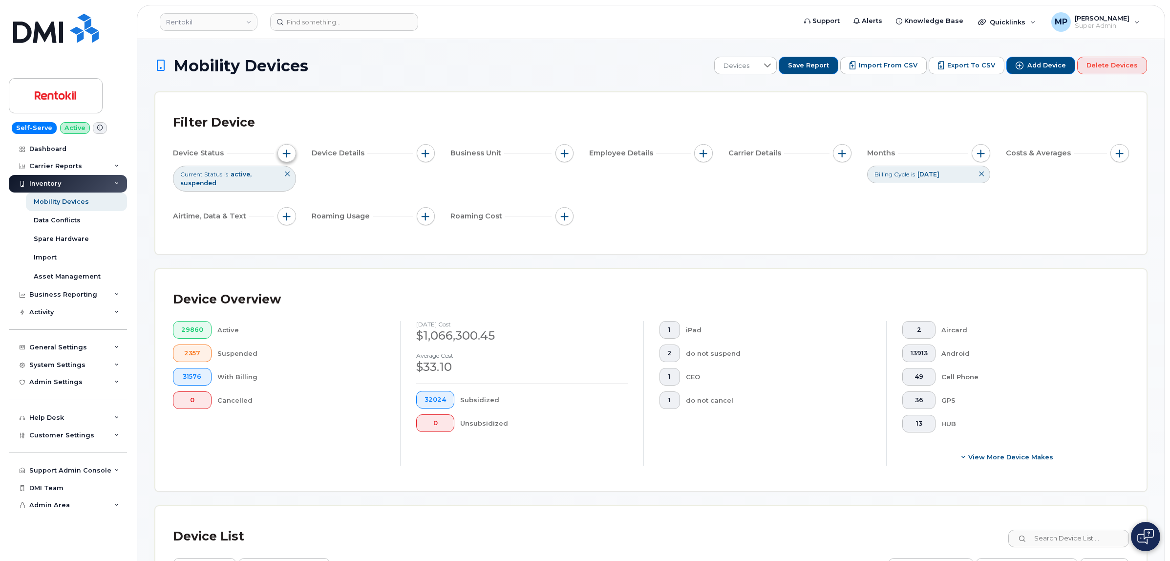
click at [283, 153] on span "button" at bounding box center [287, 154] width 8 height 8
click at [420, 201] on icon at bounding box center [423, 202] width 8 height 8
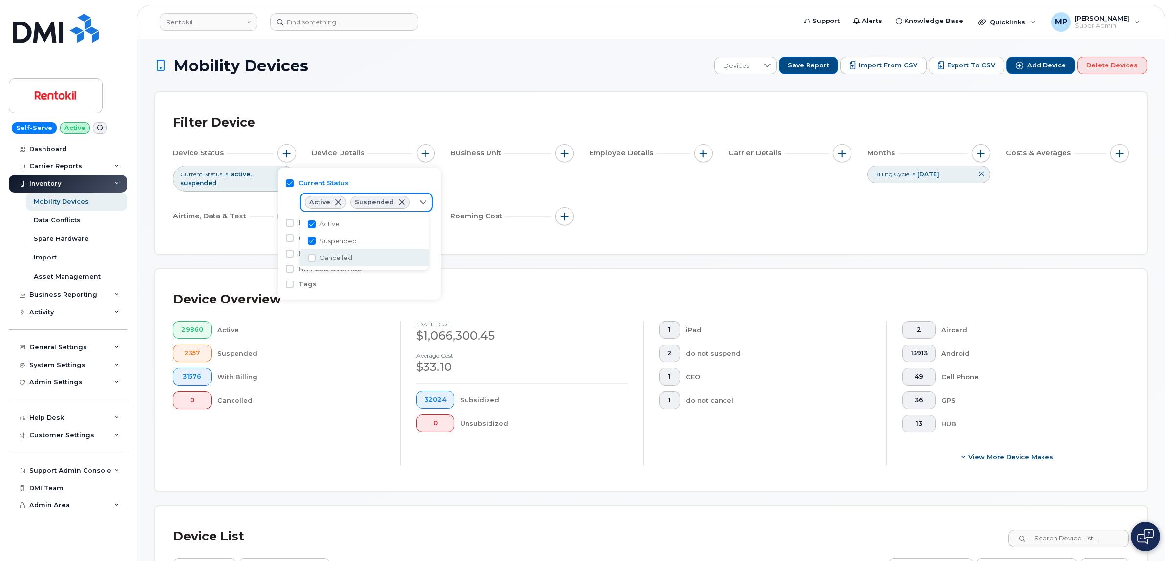
click at [346, 257] on span "Cancelled" at bounding box center [336, 257] width 33 height 9
checkbox input "true"
click at [702, 243] on div "Filter Device Device Status Current Status is active suspended cancelled Device…" at bounding box center [650, 173] width 991 height 162
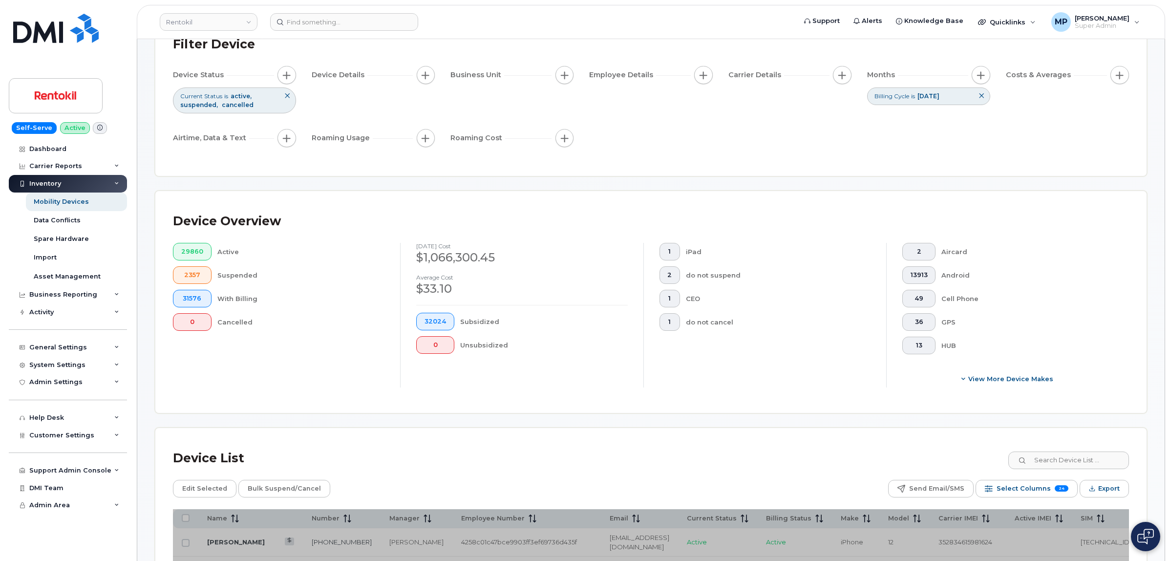
scroll to position [61, 0]
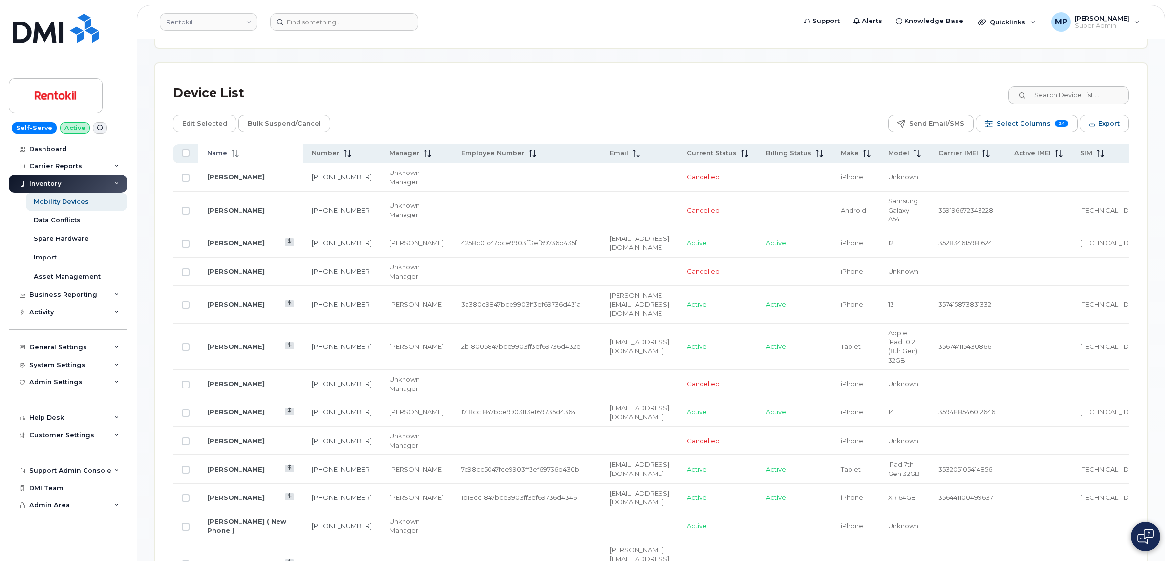
scroll to position [245, 0]
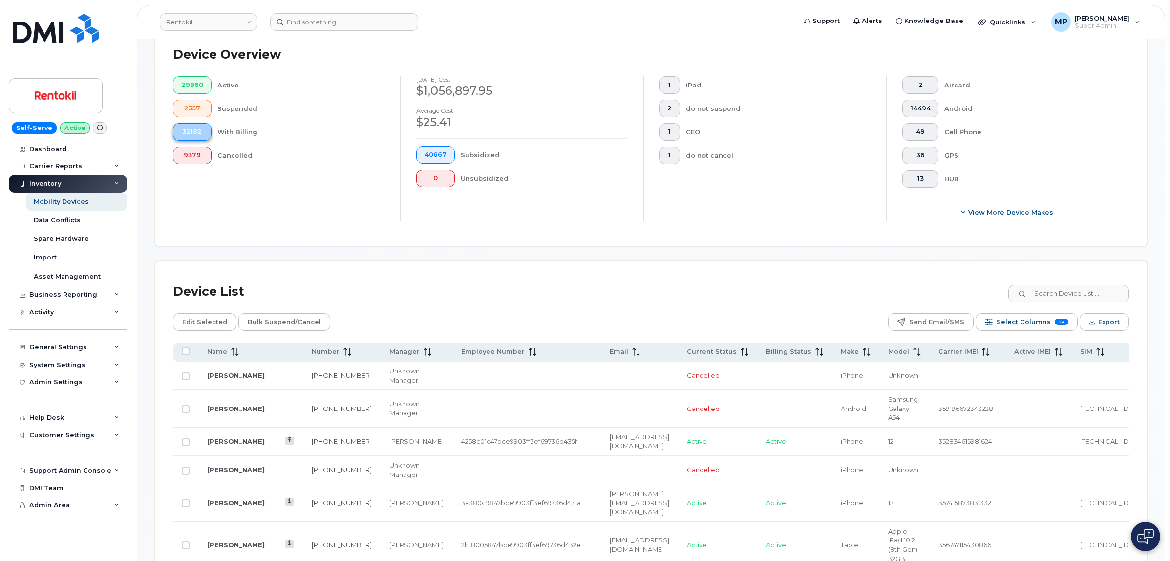
click at [185, 133] on span "32182" at bounding box center [192, 132] width 22 height 8
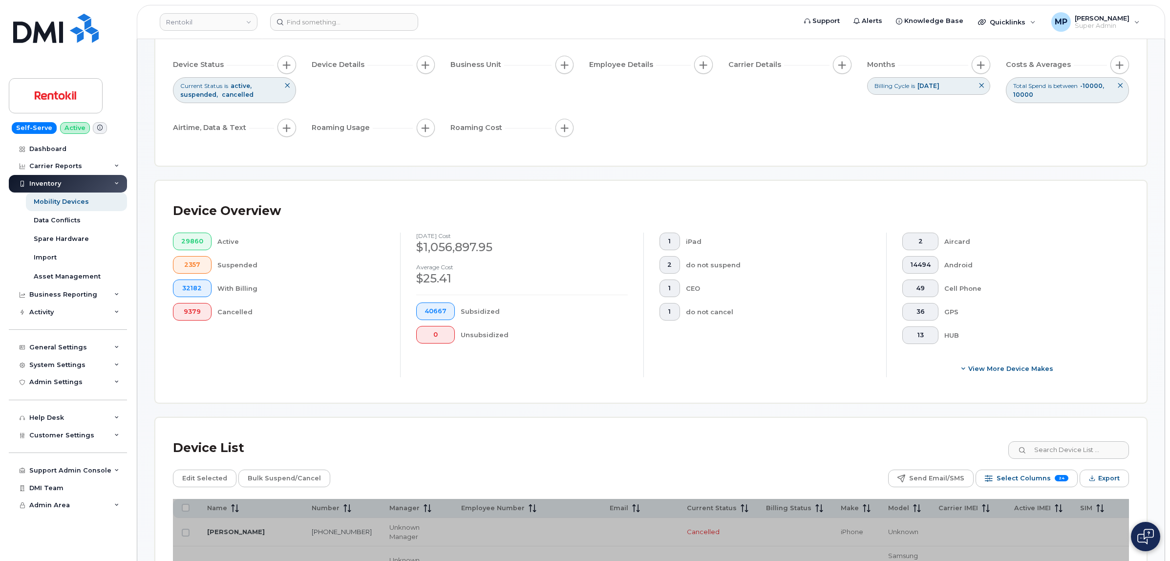
scroll to position [62, 0]
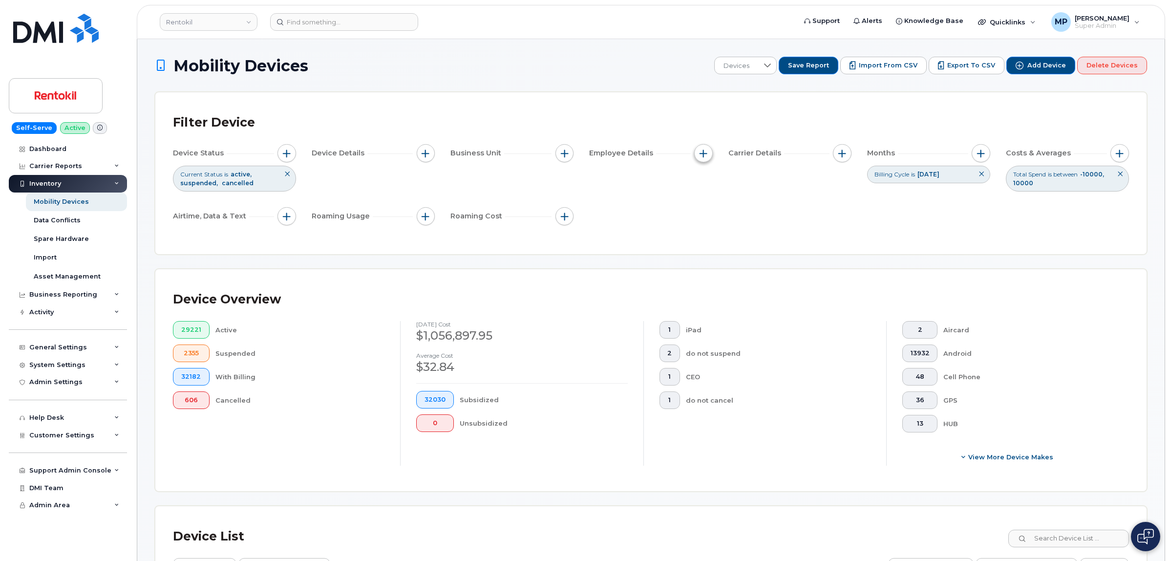
click at [705, 153] on span "button" at bounding box center [704, 154] width 8 height 8
click at [565, 153] on span "button" at bounding box center [565, 154] width 8 height 8
click at [567, 199] on input "Mobile Allocation String" at bounding box center [567, 198] width 8 height 8
checkbox input "true"
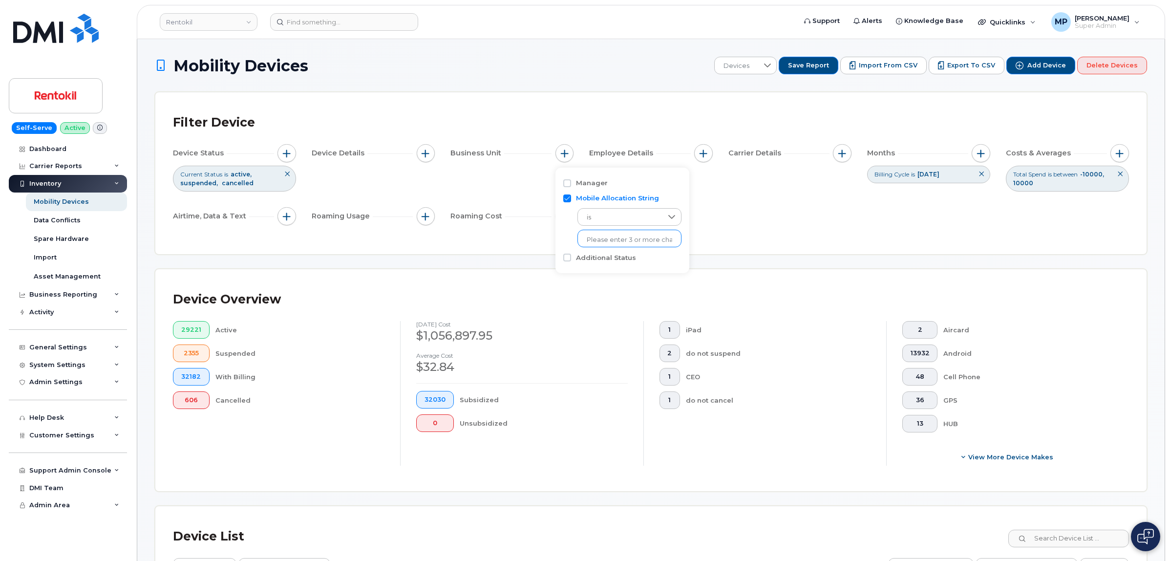
click at [607, 237] on input "text" at bounding box center [630, 240] width 86 height 9
type input "Unkn"
click at [600, 257] on li "- Unknown" at bounding box center [624, 260] width 93 height 18
click at [817, 242] on div "Filter Device Device Status Current Status is active suspended cancelled Device…" at bounding box center [650, 173] width 991 height 162
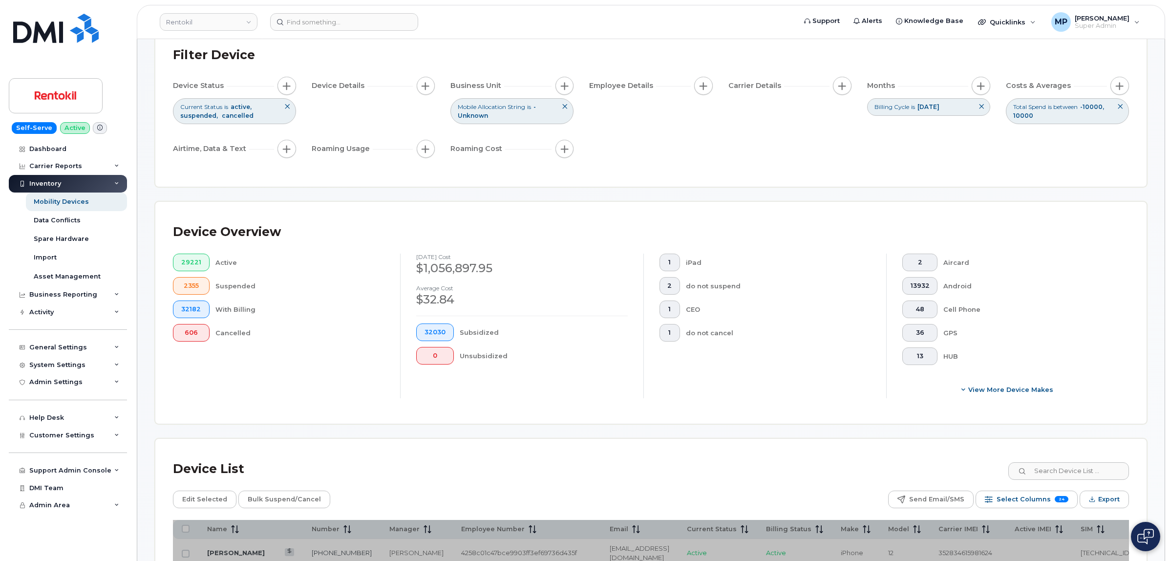
scroll to position [61, 0]
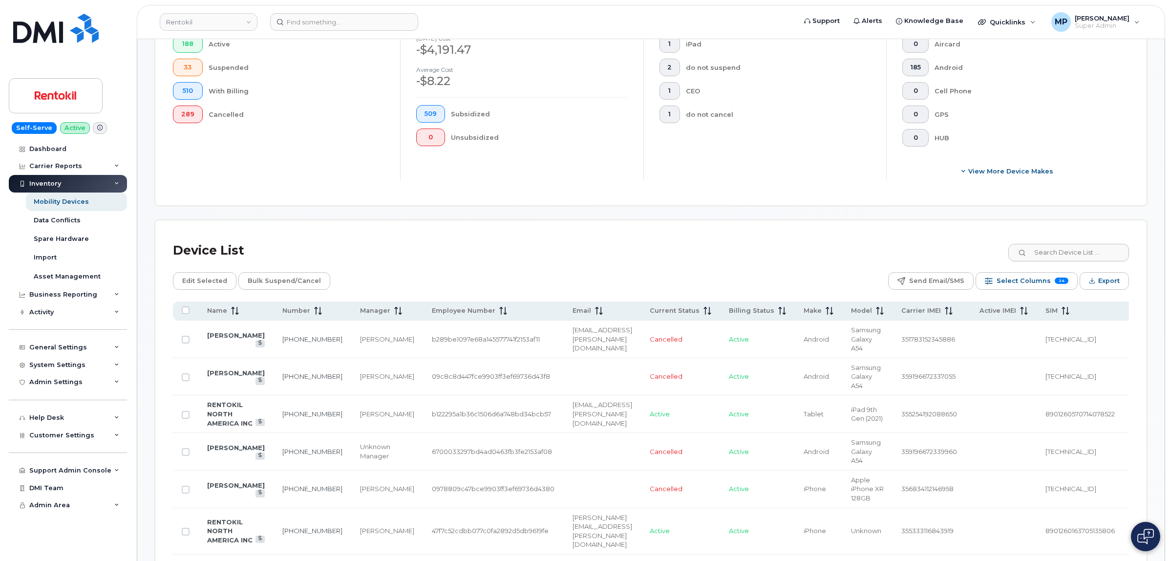
scroll to position [273, 0]
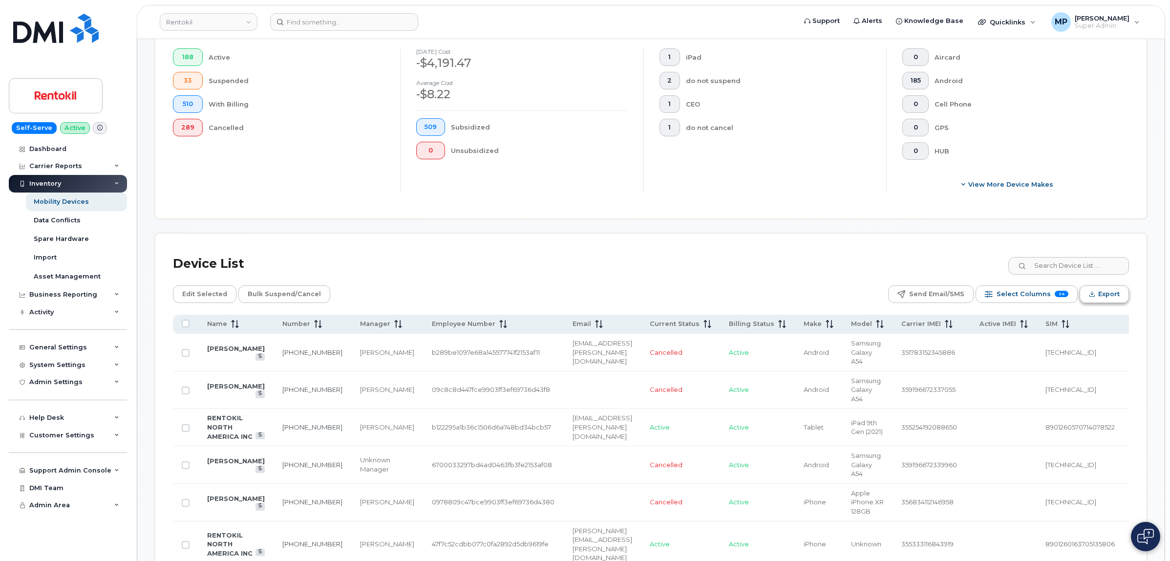
click at [1116, 292] on span "Export" at bounding box center [1108, 294] width 21 height 15
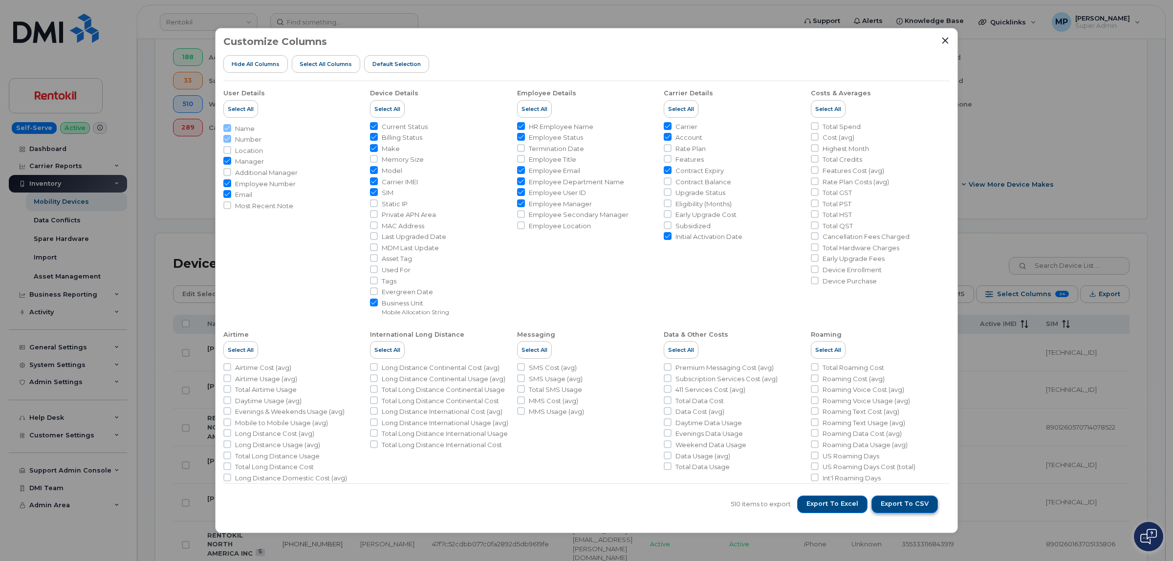
click at [897, 504] on span "Export to CSV" at bounding box center [904, 503] width 48 height 9
click at [945, 40] on icon "Close" at bounding box center [945, 41] width 8 height 8
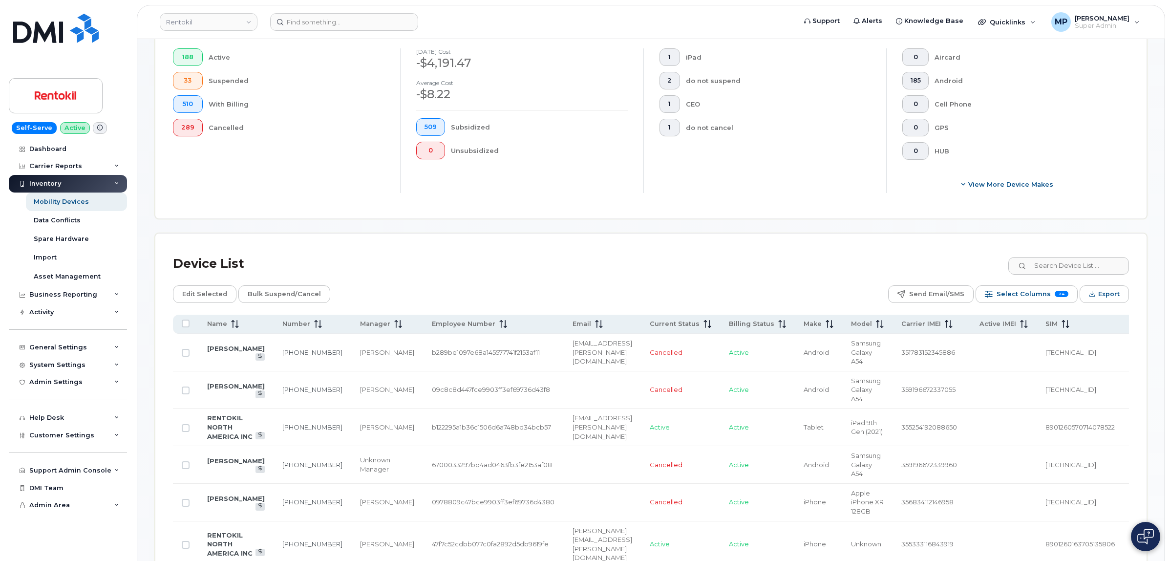
click at [545, 260] on div "Device List" at bounding box center [651, 263] width 956 height 25
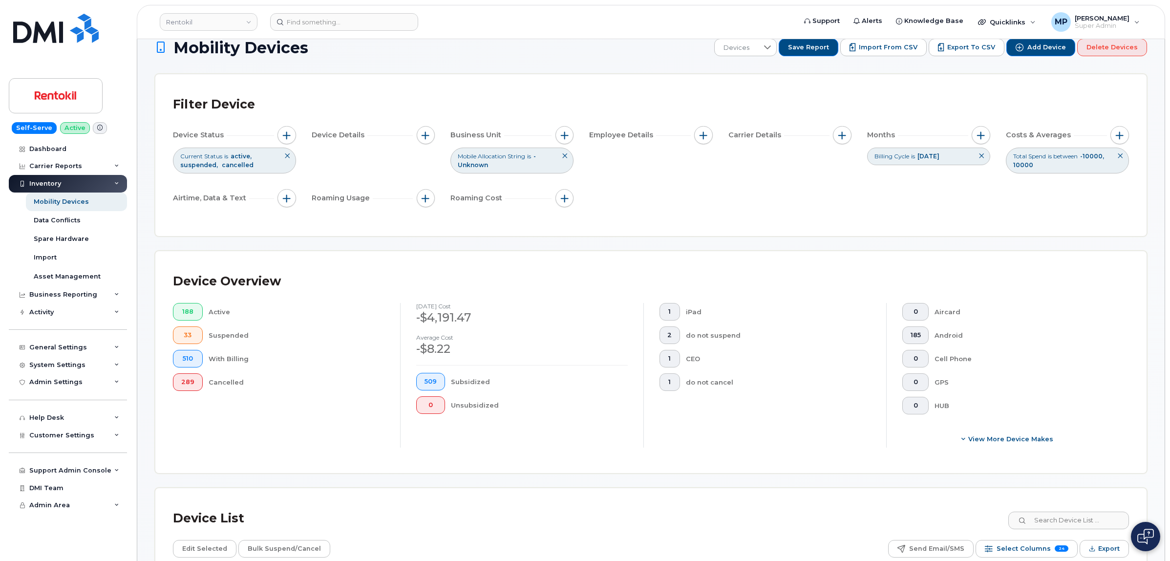
scroll to position [0, 0]
